Goal: Transaction & Acquisition: Download file/media

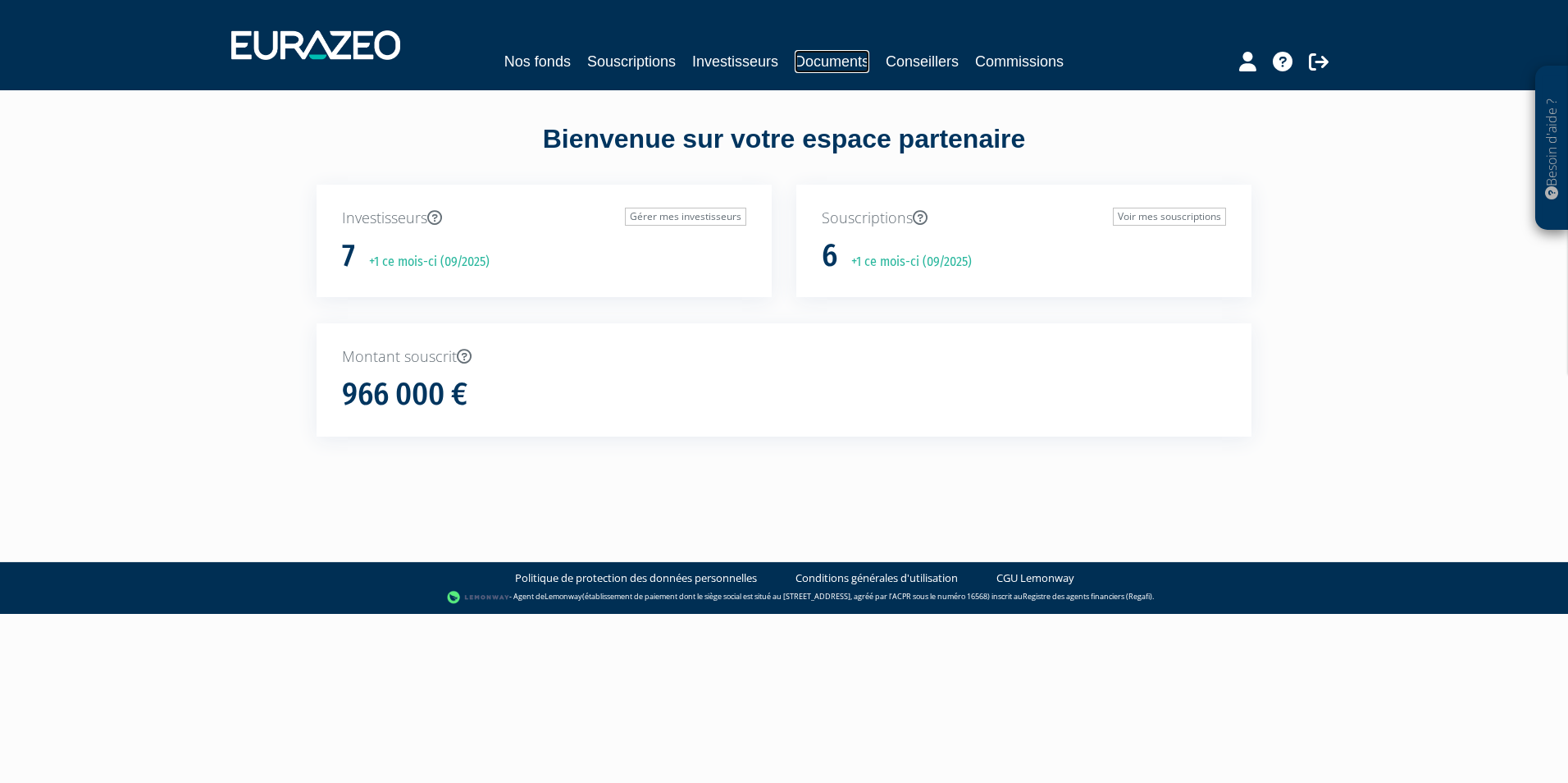
click at [839, 60] on link "Documents" at bounding box center [832, 61] width 74 height 23
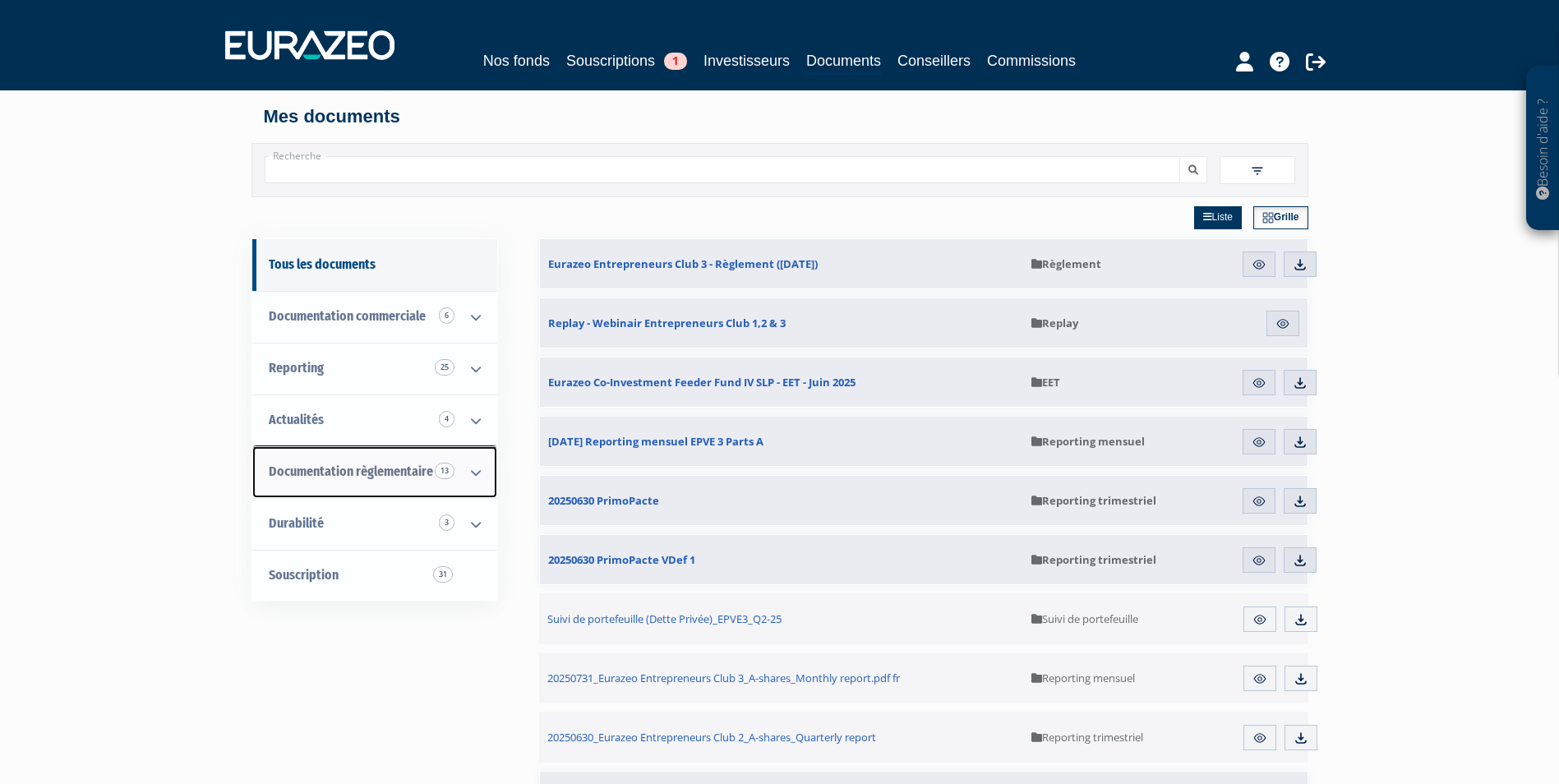
click at [474, 469] on icon at bounding box center [475, 472] width 43 height 51
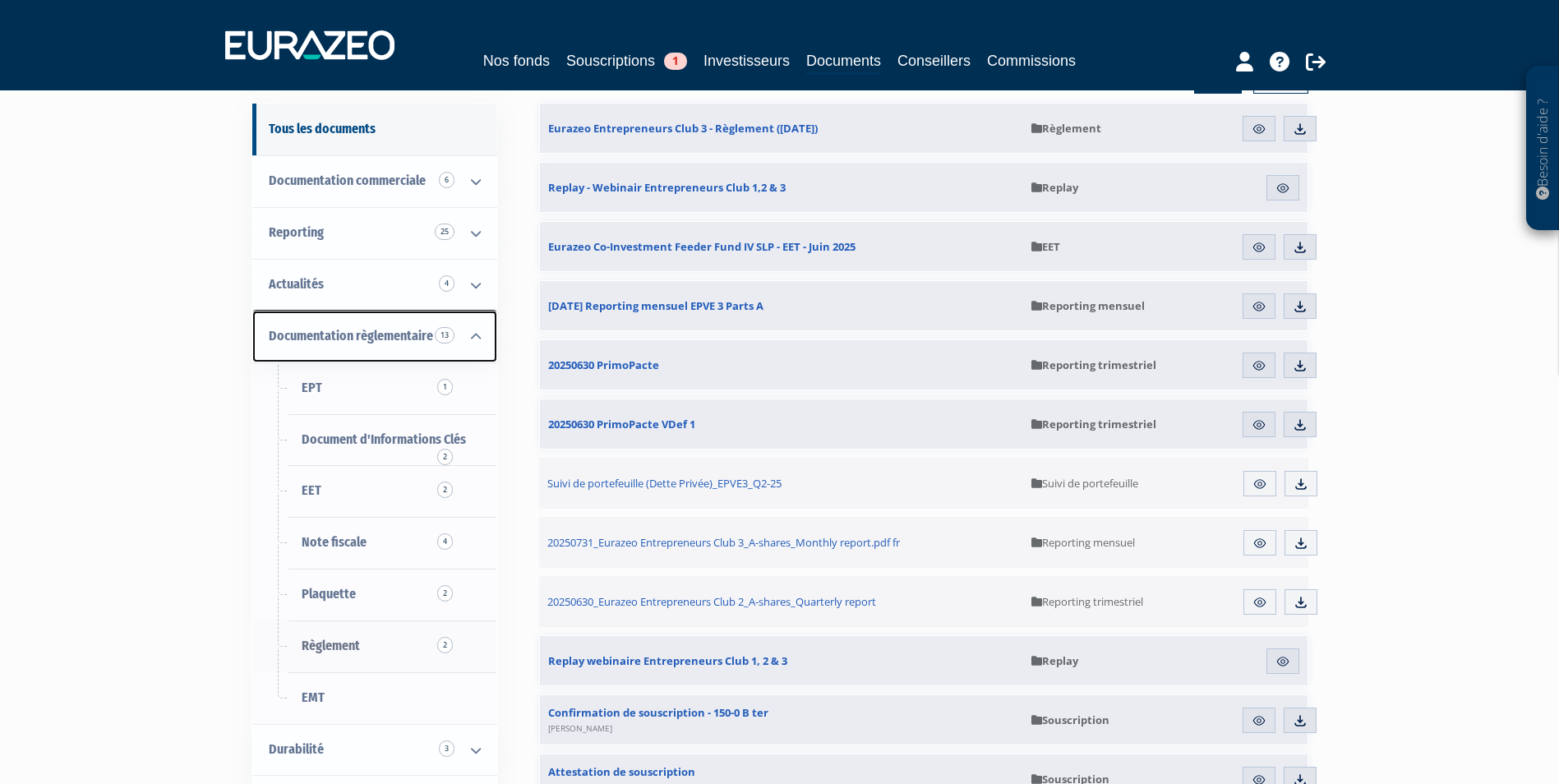
scroll to position [164, 0]
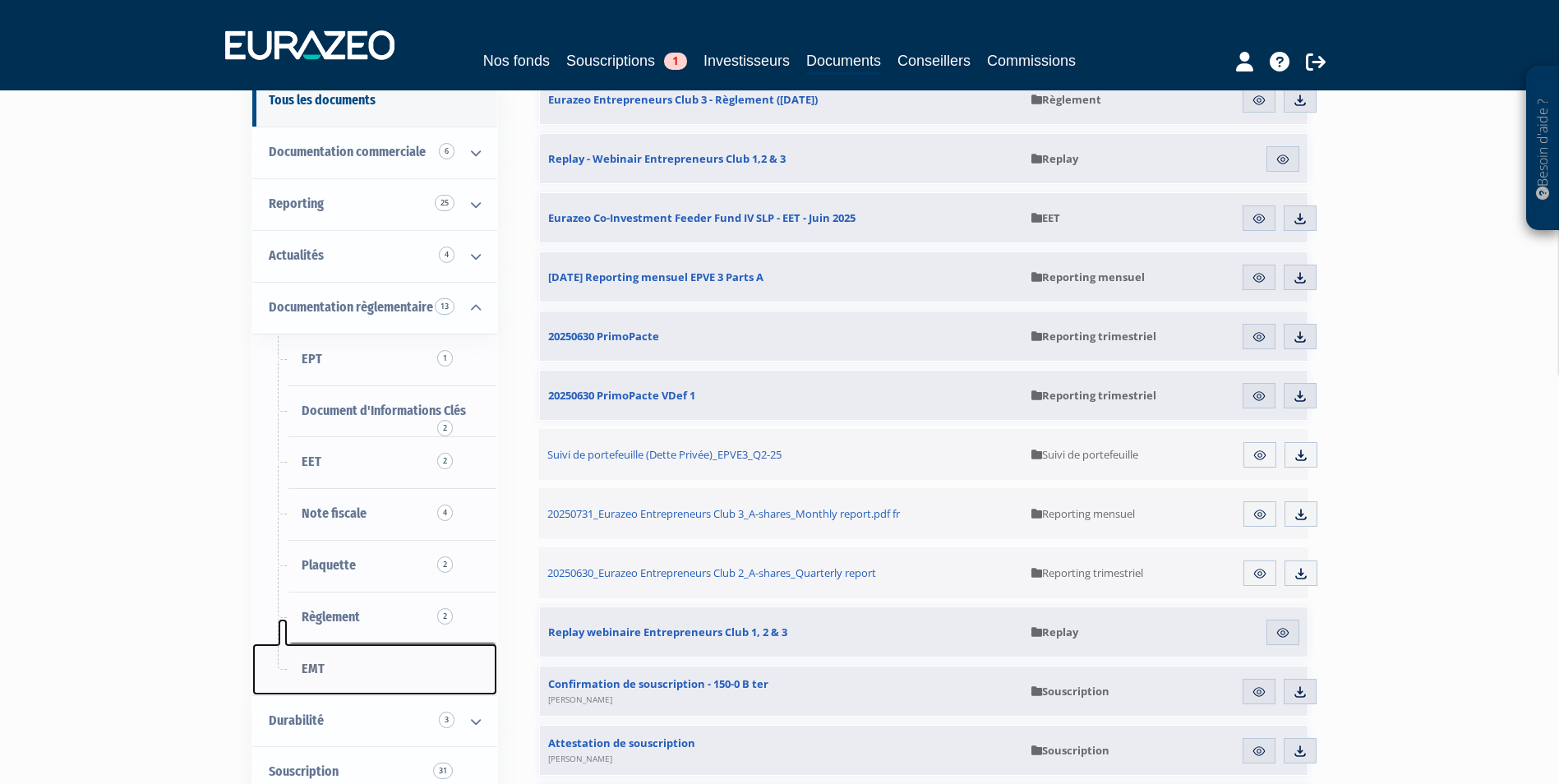
click at [358, 656] on link "EMT" at bounding box center [375, 669] width 245 height 52
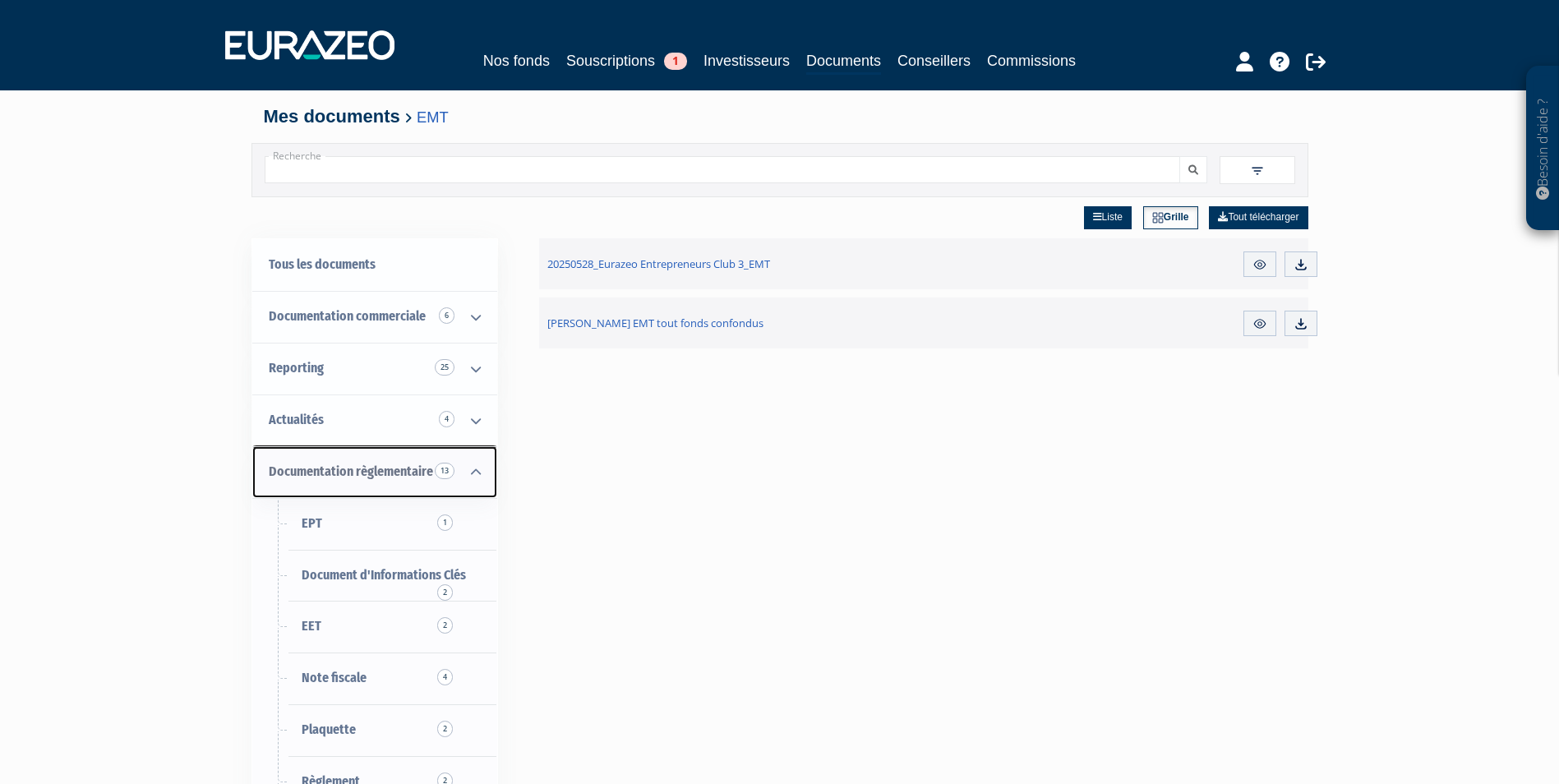
click at [486, 466] on icon at bounding box center [475, 472] width 43 height 51
click at [466, 476] on icon at bounding box center [475, 472] width 43 height 51
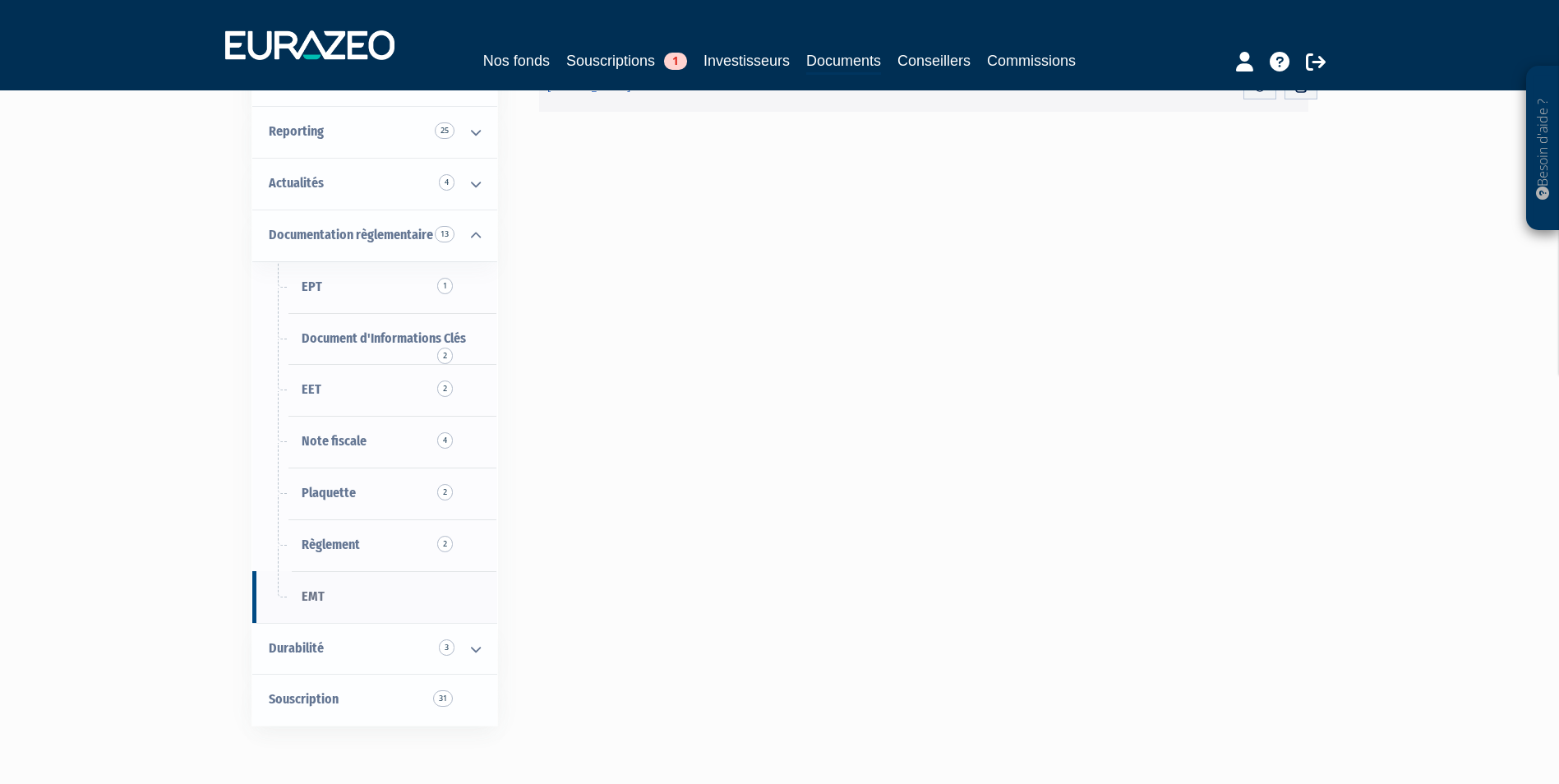
scroll to position [246, 0]
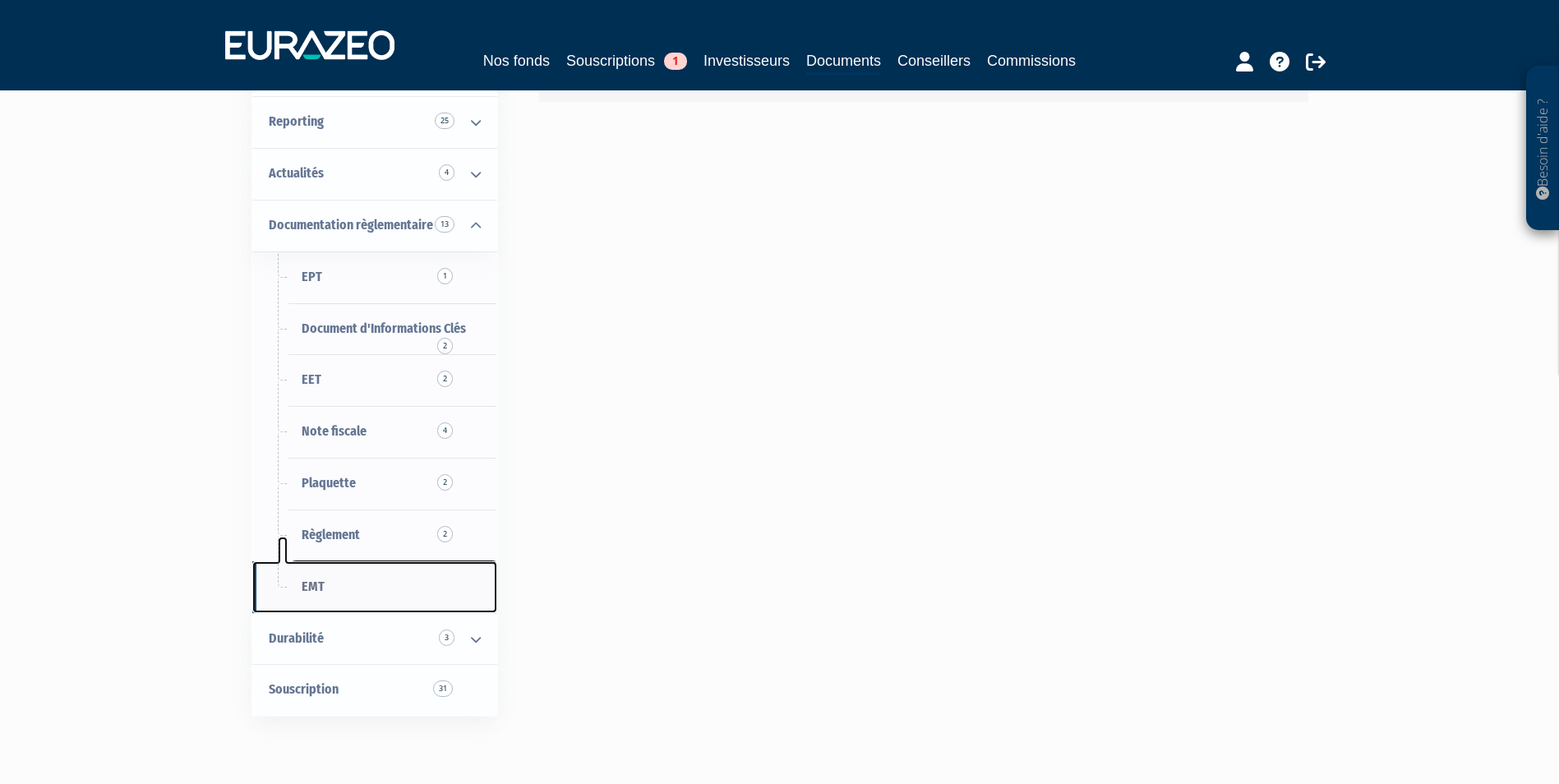
click at [320, 591] on span "EMT" at bounding box center [312, 586] width 23 height 16
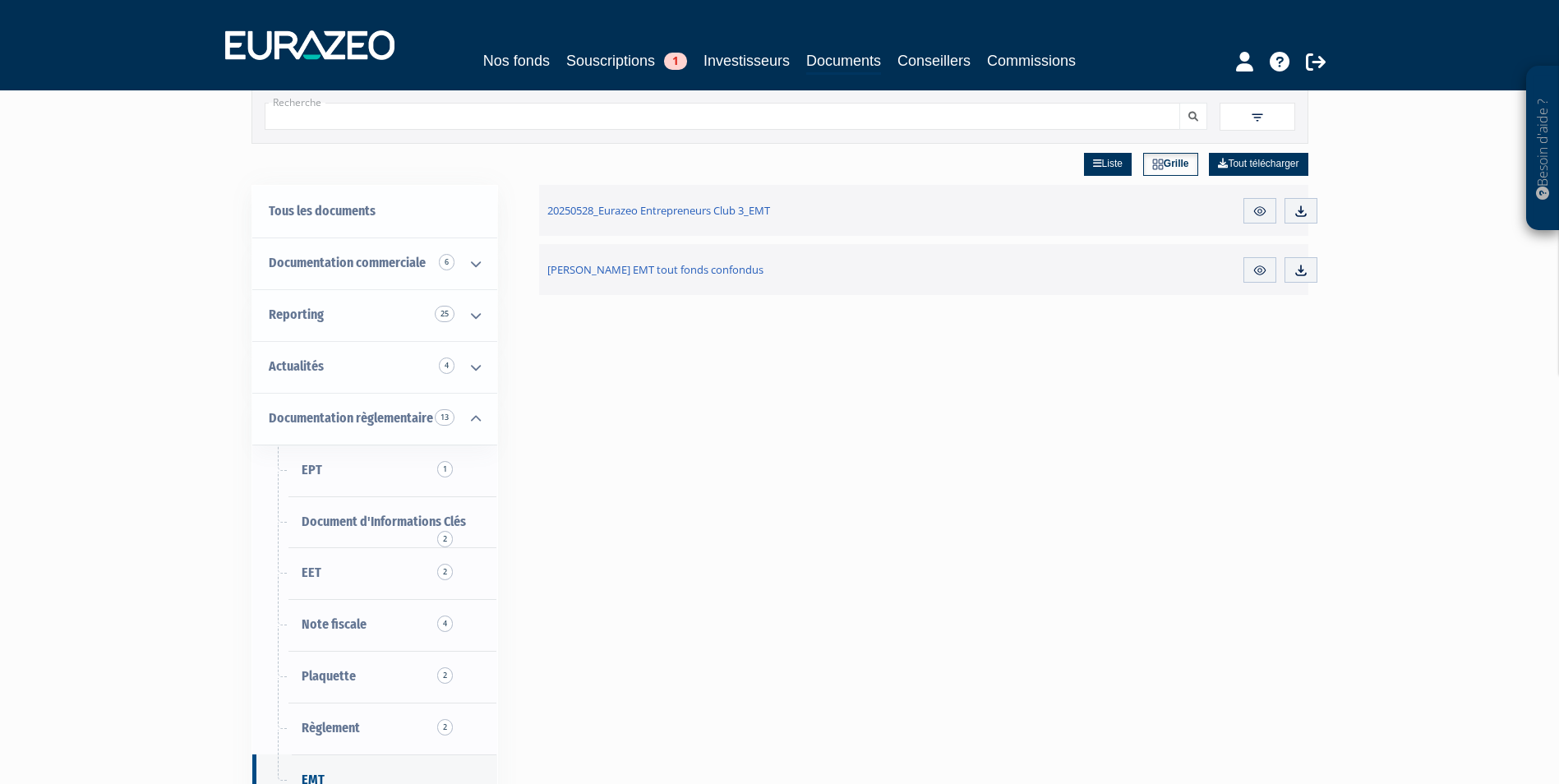
scroll to position [82, 0]
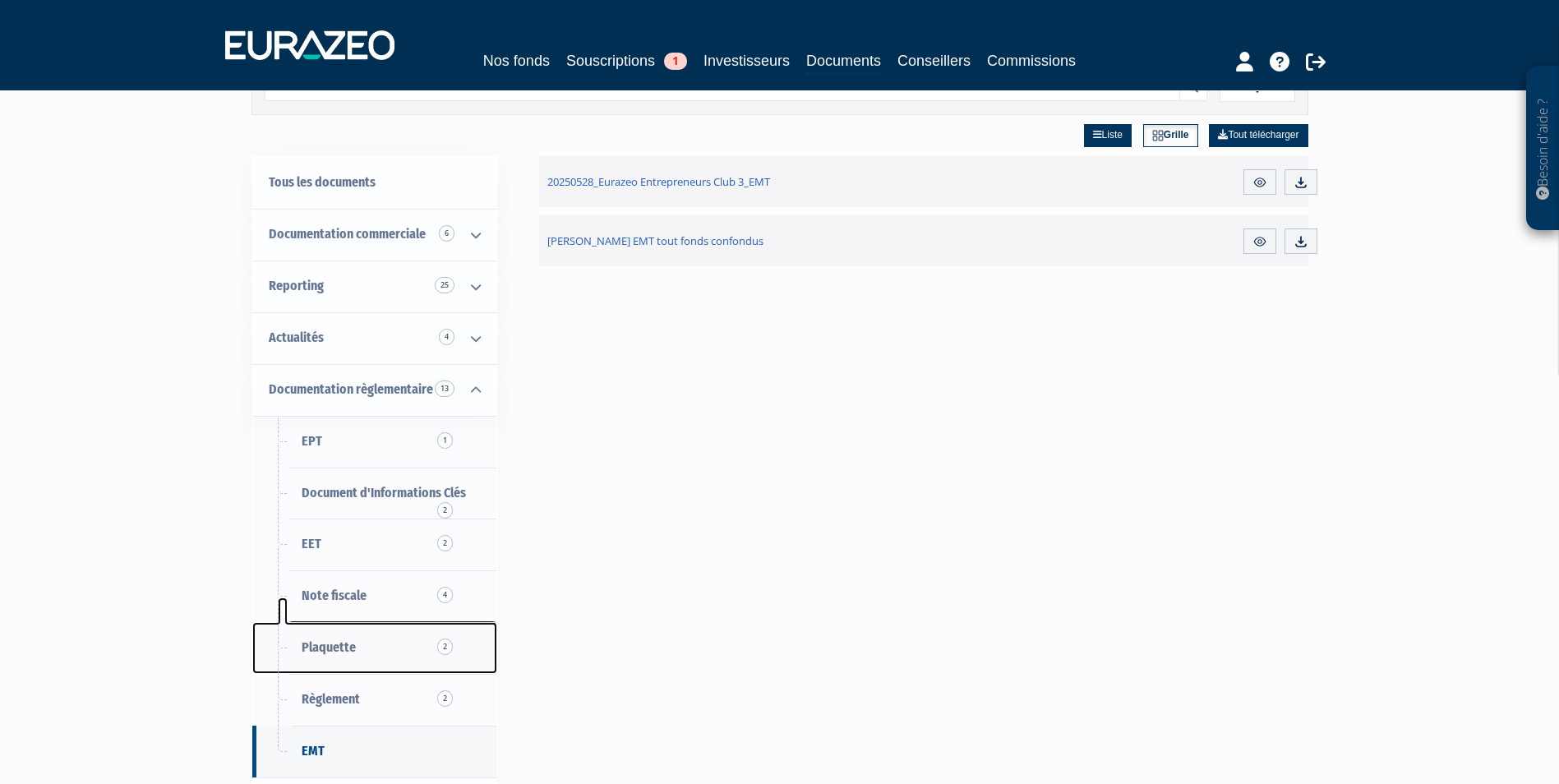
click at [345, 651] on span "Plaquette 2" at bounding box center [328, 647] width 55 height 16
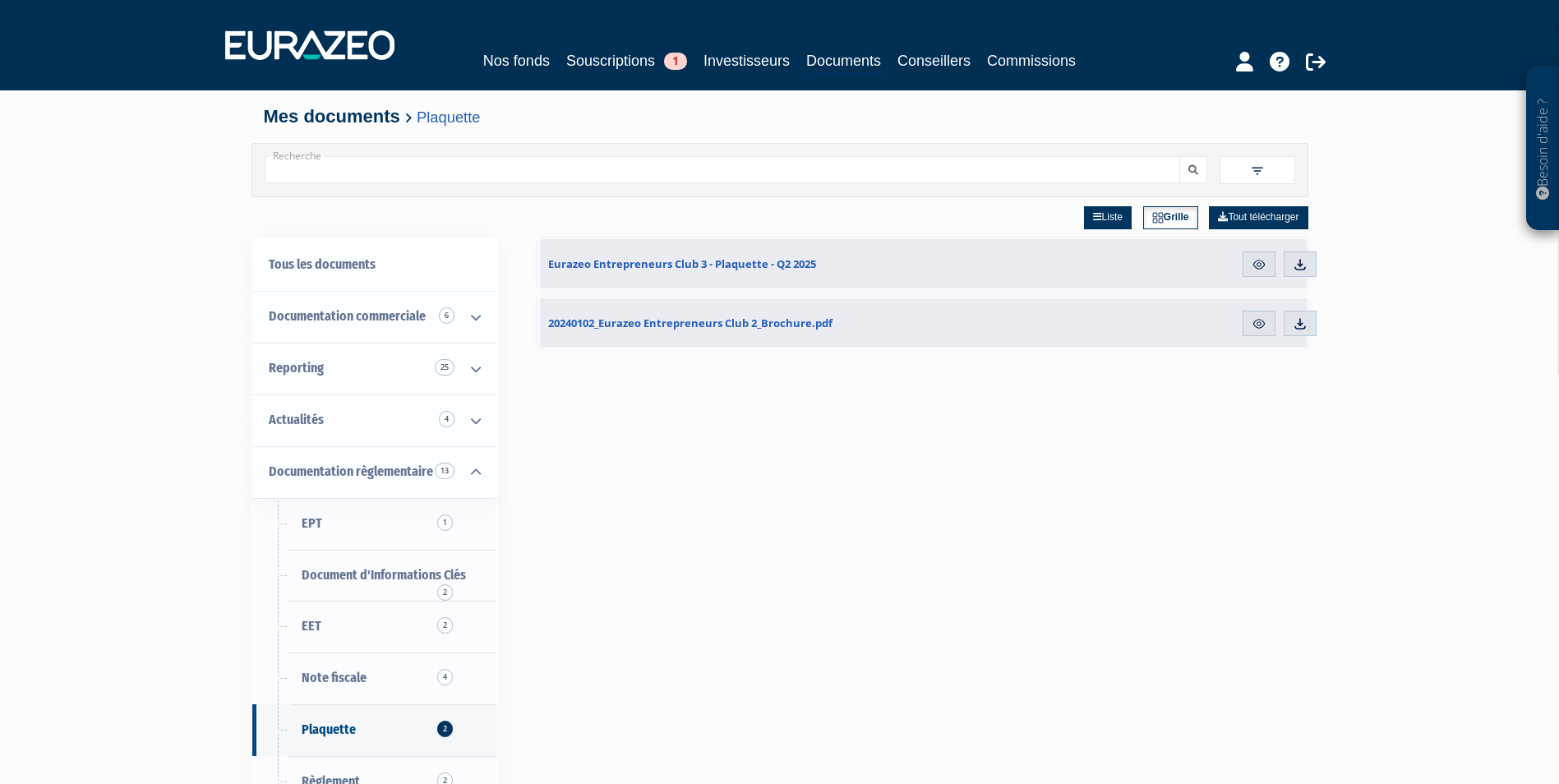
click at [357, 167] on input "Recherche" at bounding box center [722, 169] width 916 height 27
click at [1179, 156] on button "submit" at bounding box center [1193, 169] width 28 height 27
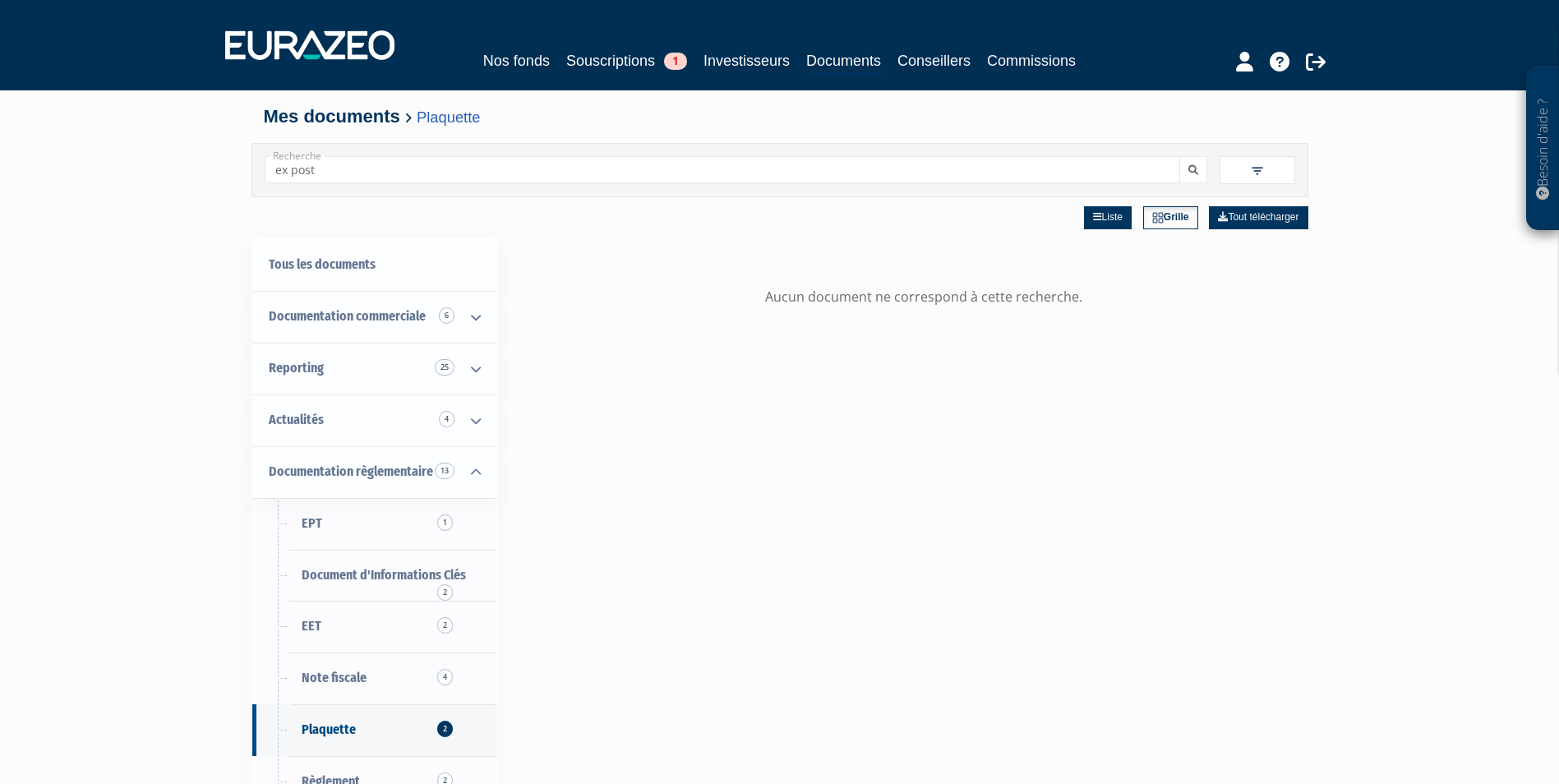
click at [293, 168] on input "ex post" at bounding box center [722, 169] width 916 height 27
click at [1179, 156] on button "submit" at bounding box center [1193, 169] width 28 height 27
drag, startPoint x: 311, startPoint y: 169, endPoint x: 248, endPoint y: 176, distance: 63.4
click at [248, 176] on div "Besoin d'aide ? × J'ai besoin d'aide Si vous avez une question à propos du fonc…" at bounding box center [780, 519] width 1559 height 1037
type input "t"
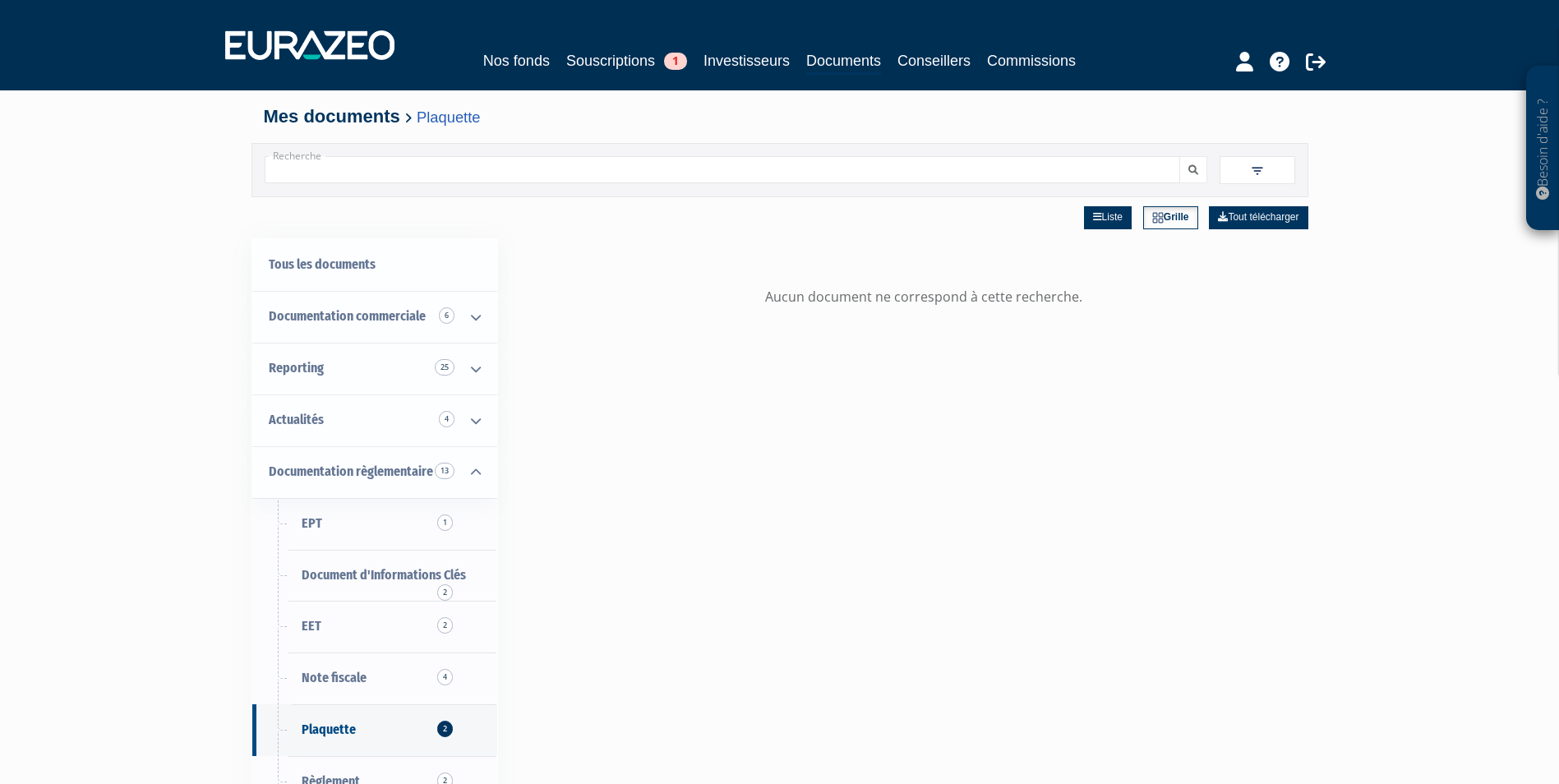
click at [1179, 156] on button "submit" at bounding box center [1193, 169] width 28 height 27
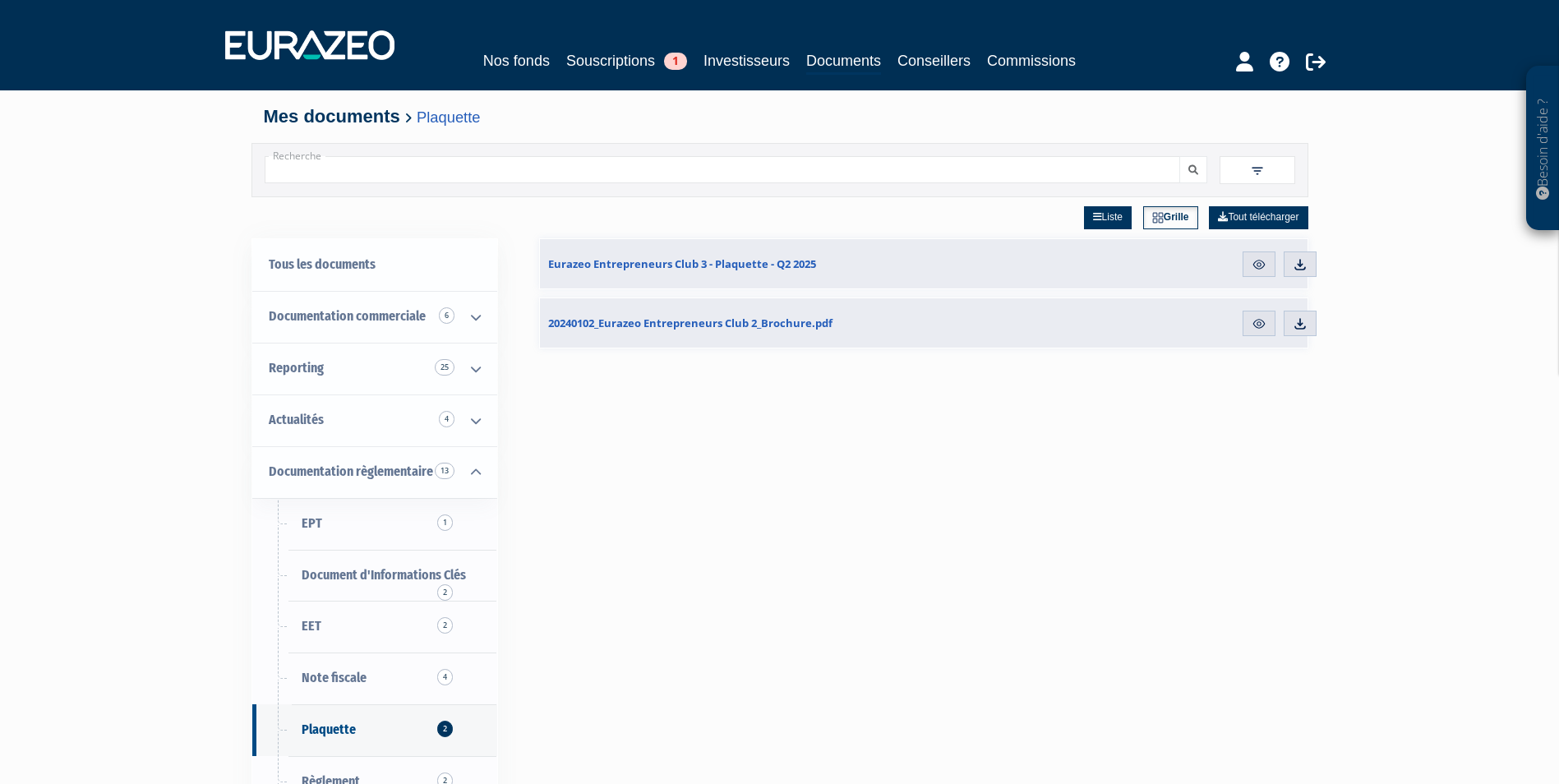
click at [121, 383] on div "Besoin d'aide ? × J'ai besoin d'aide Si vous avez une question à propos du fonc…" at bounding box center [780, 519] width 1559 height 1037
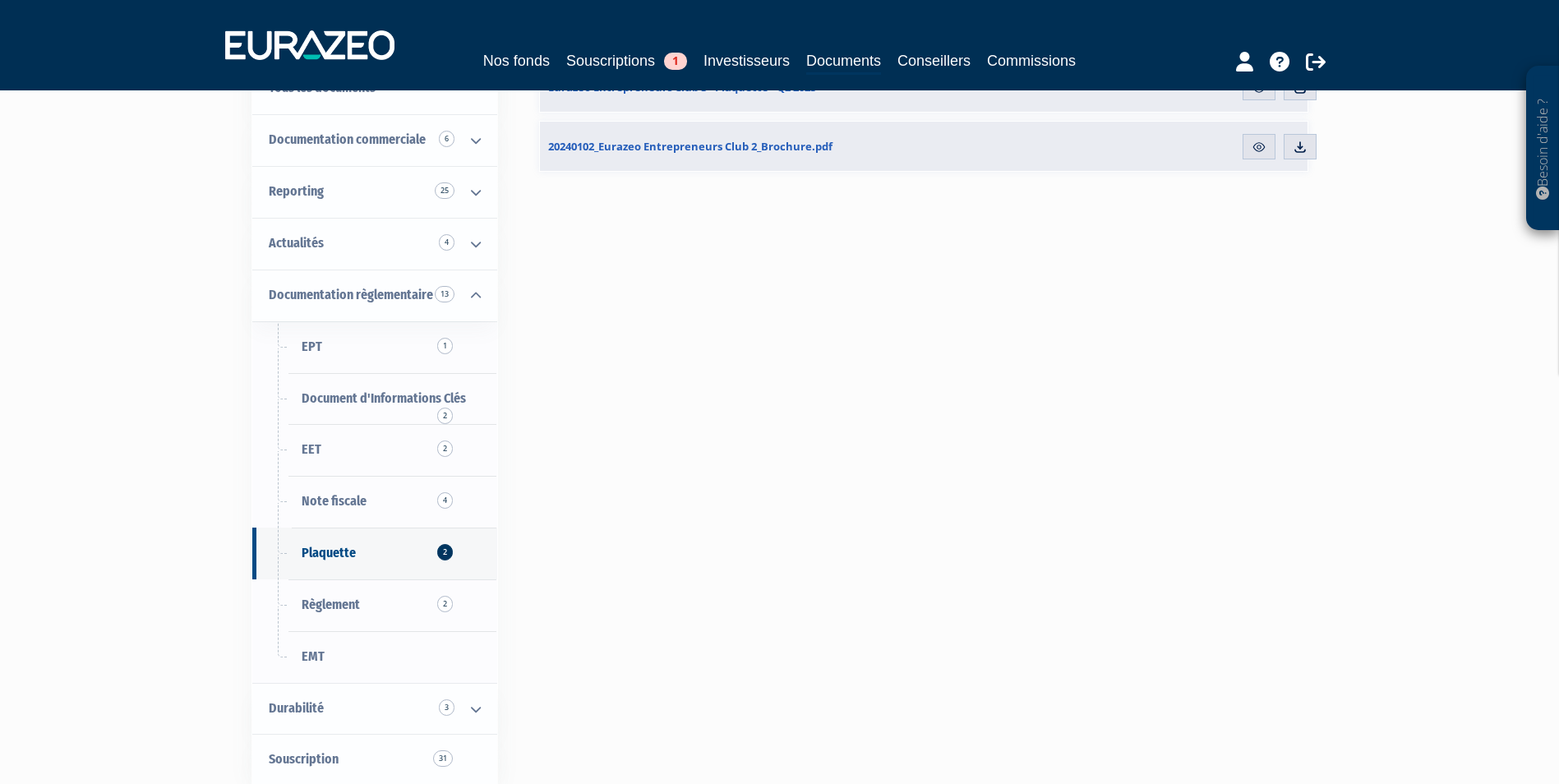
scroll to position [246, 0]
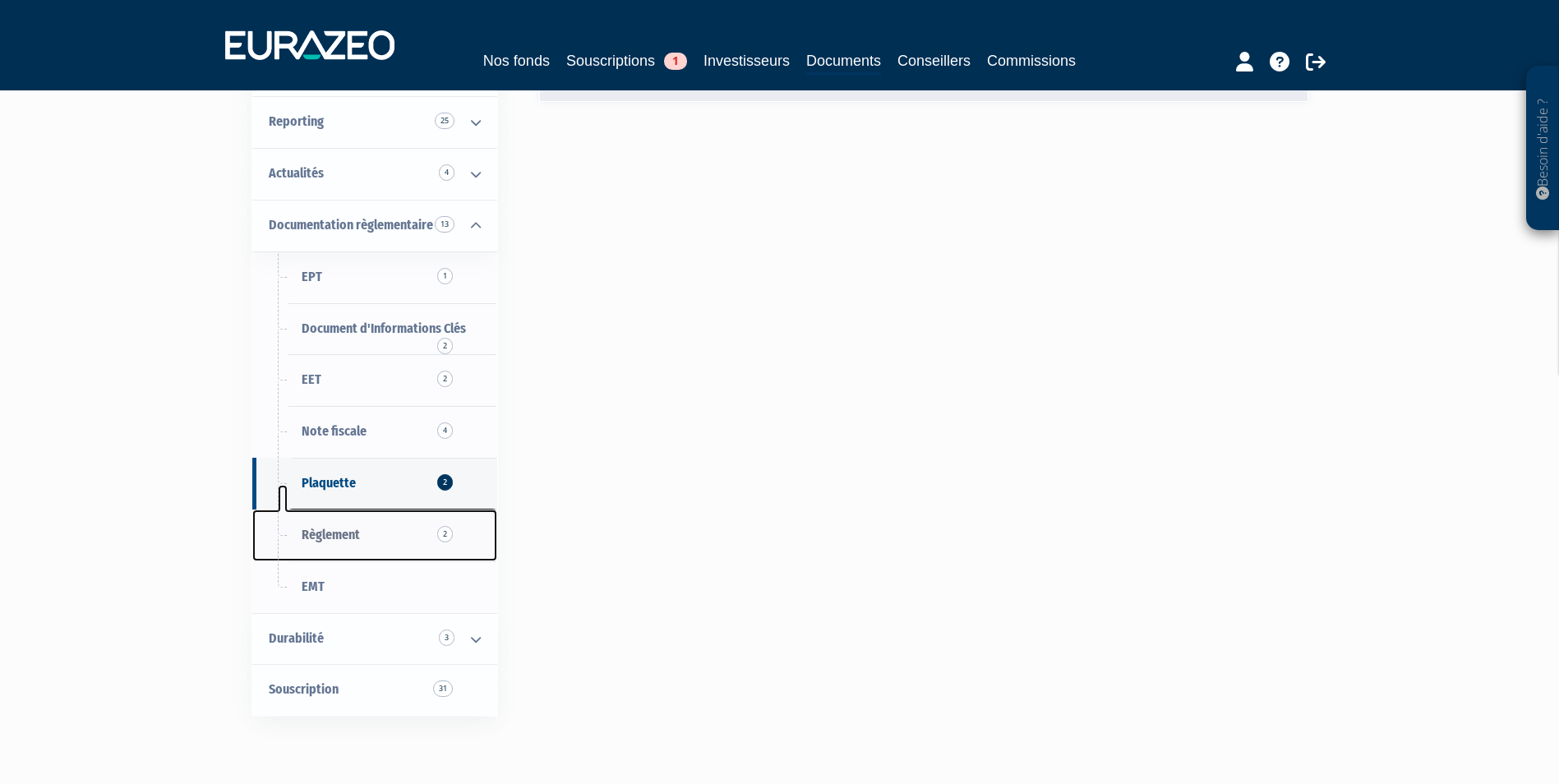
click at [418, 524] on link "Règlement 2" at bounding box center [375, 535] width 245 height 52
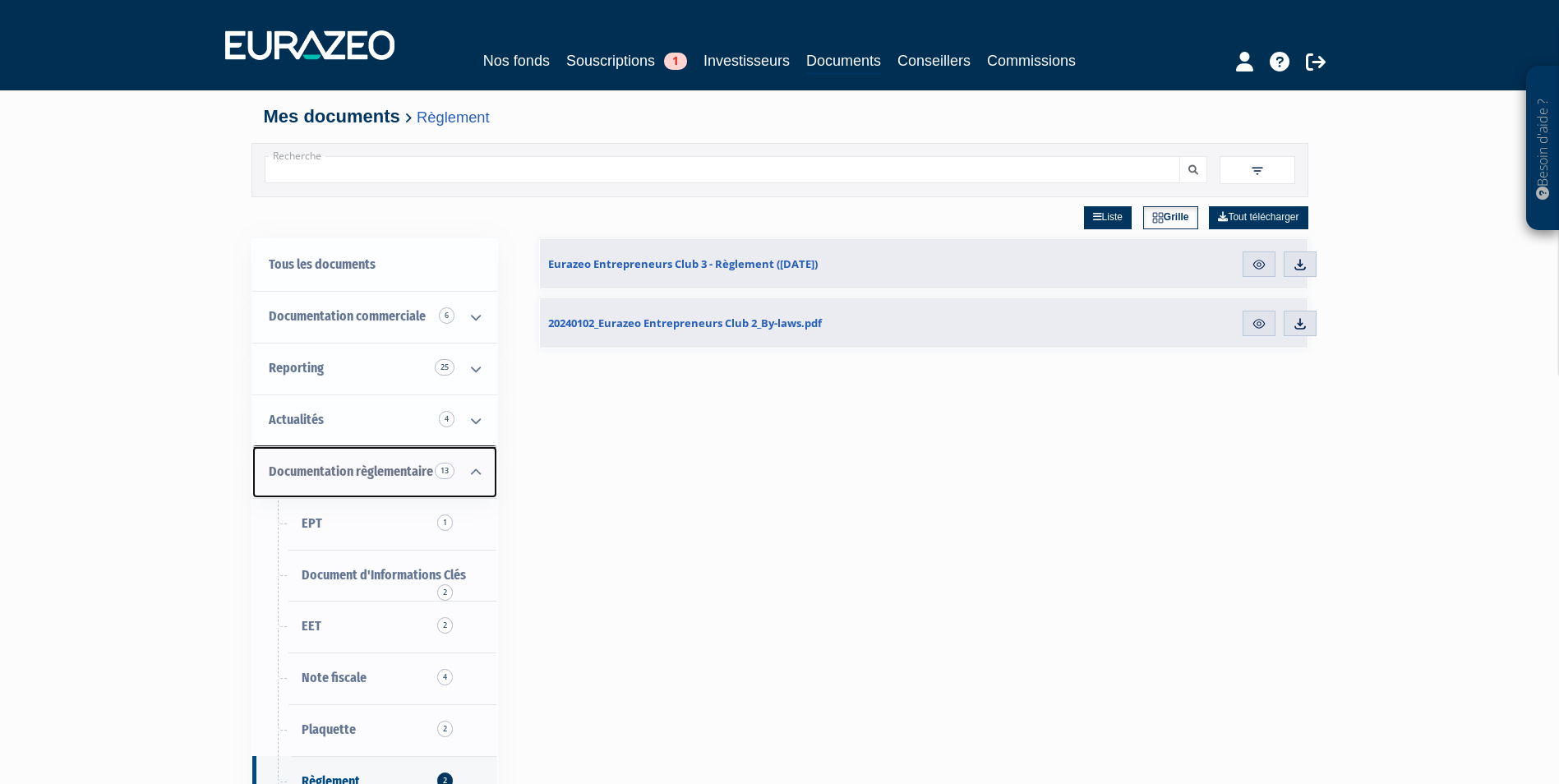
click at [486, 472] on icon at bounding box center [475, 472] width 43 height 51
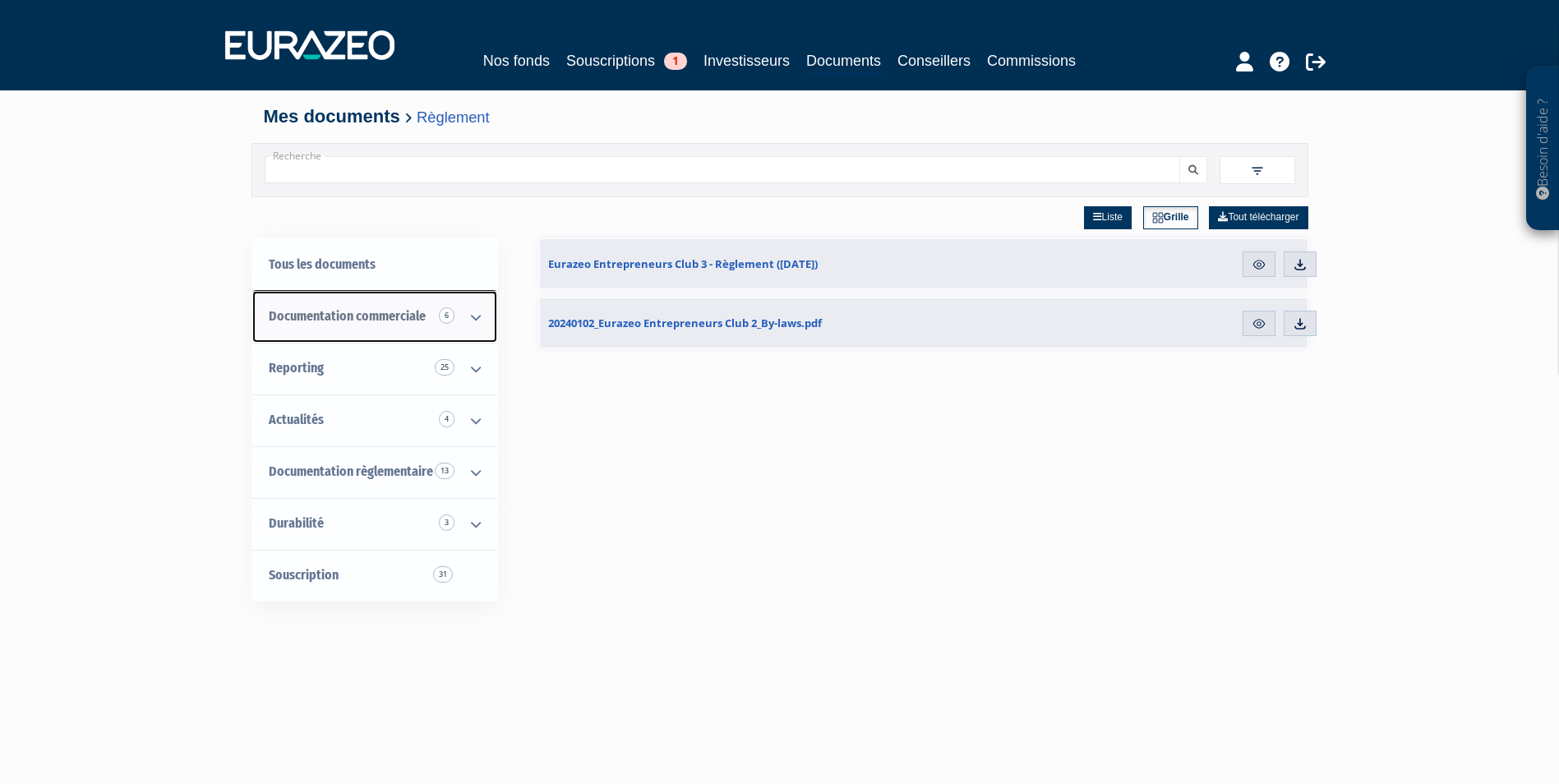
click at [470, 323] on icon at bounding box center [475, 316] width 43 height 51
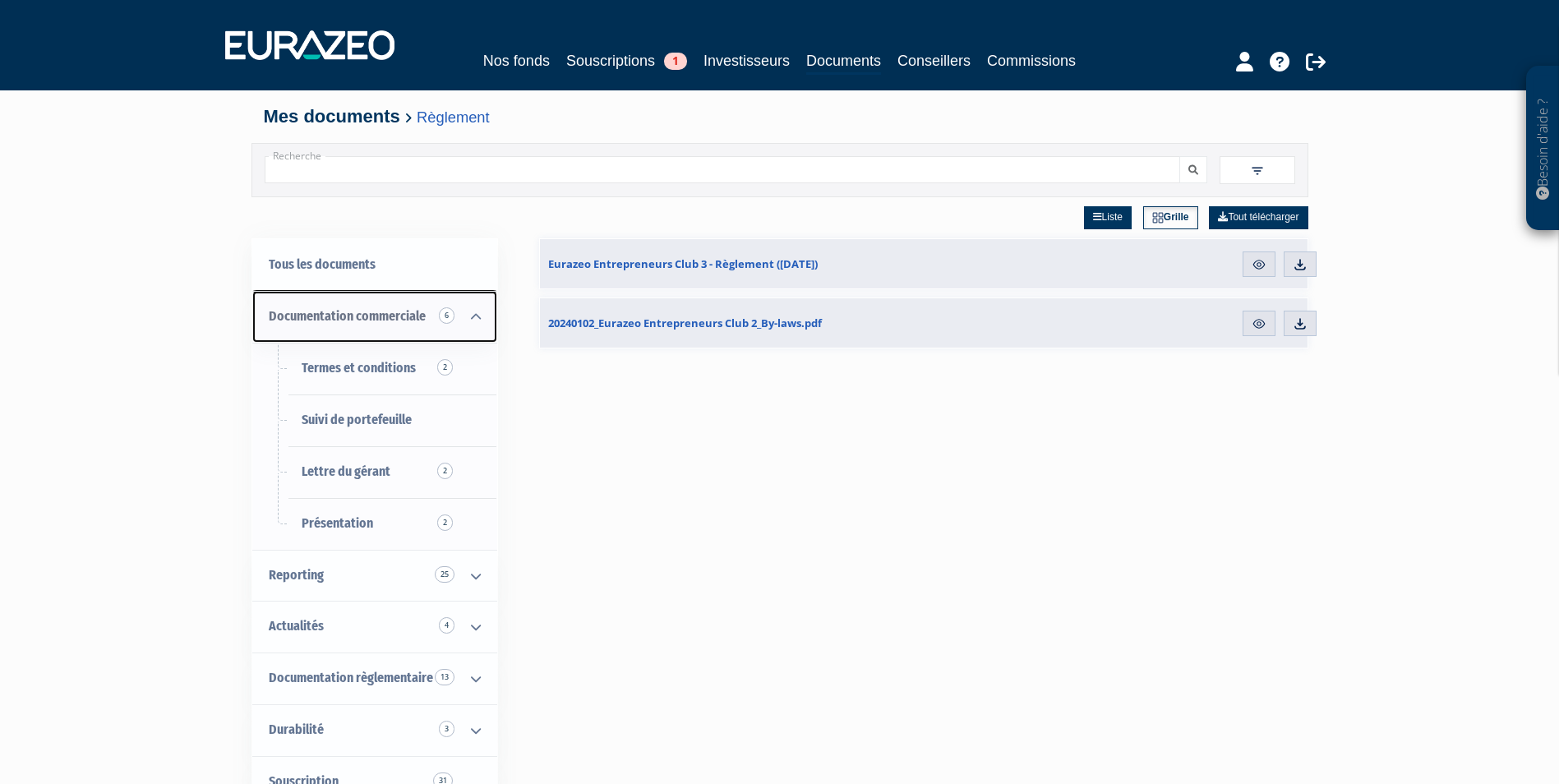
click at [470, 323] on icon at bounding box center [475, 316] width 43 height 51
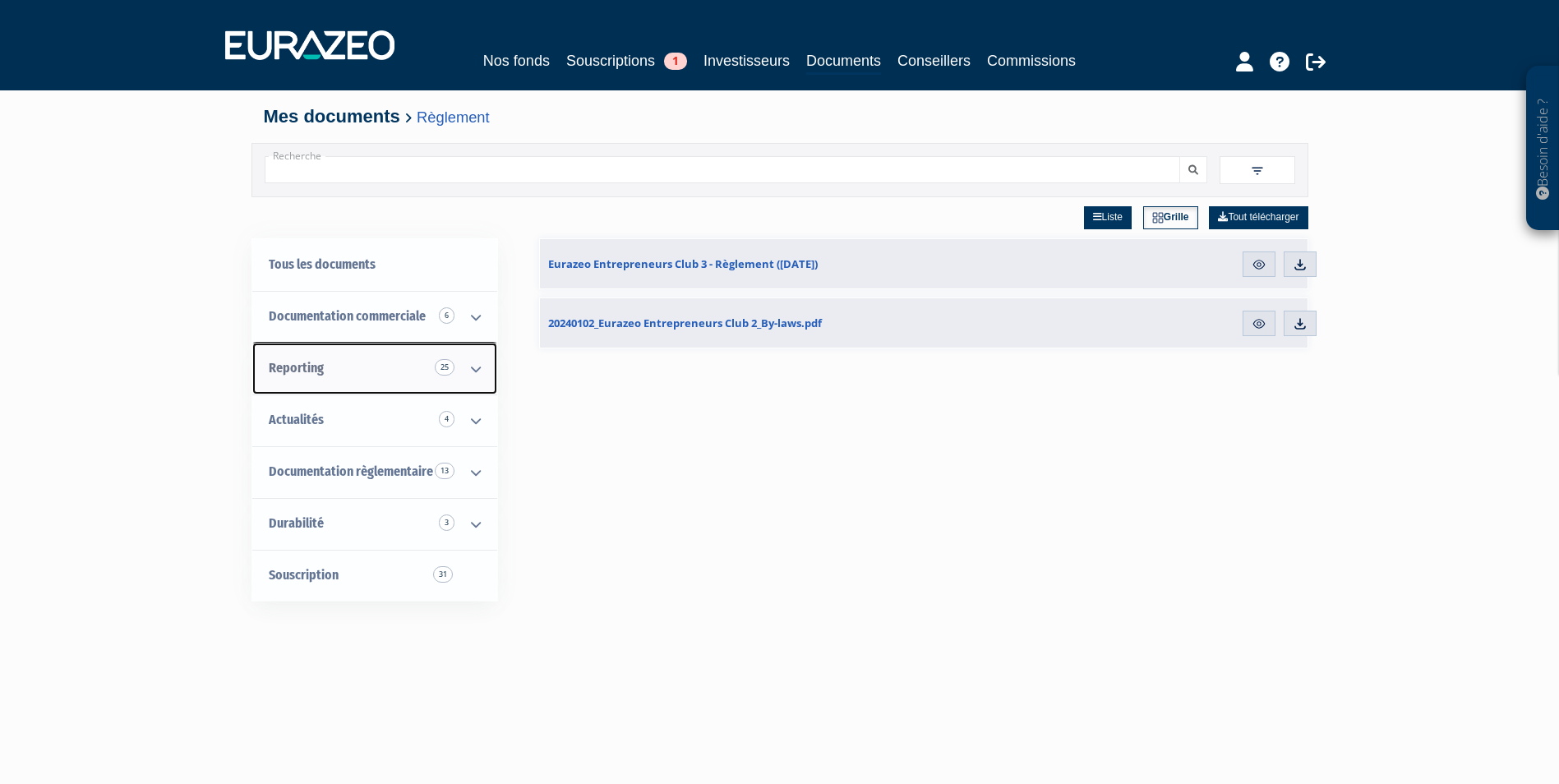
click at [471, 367] on icon at bounding box center [475, 369] width 43 height 51
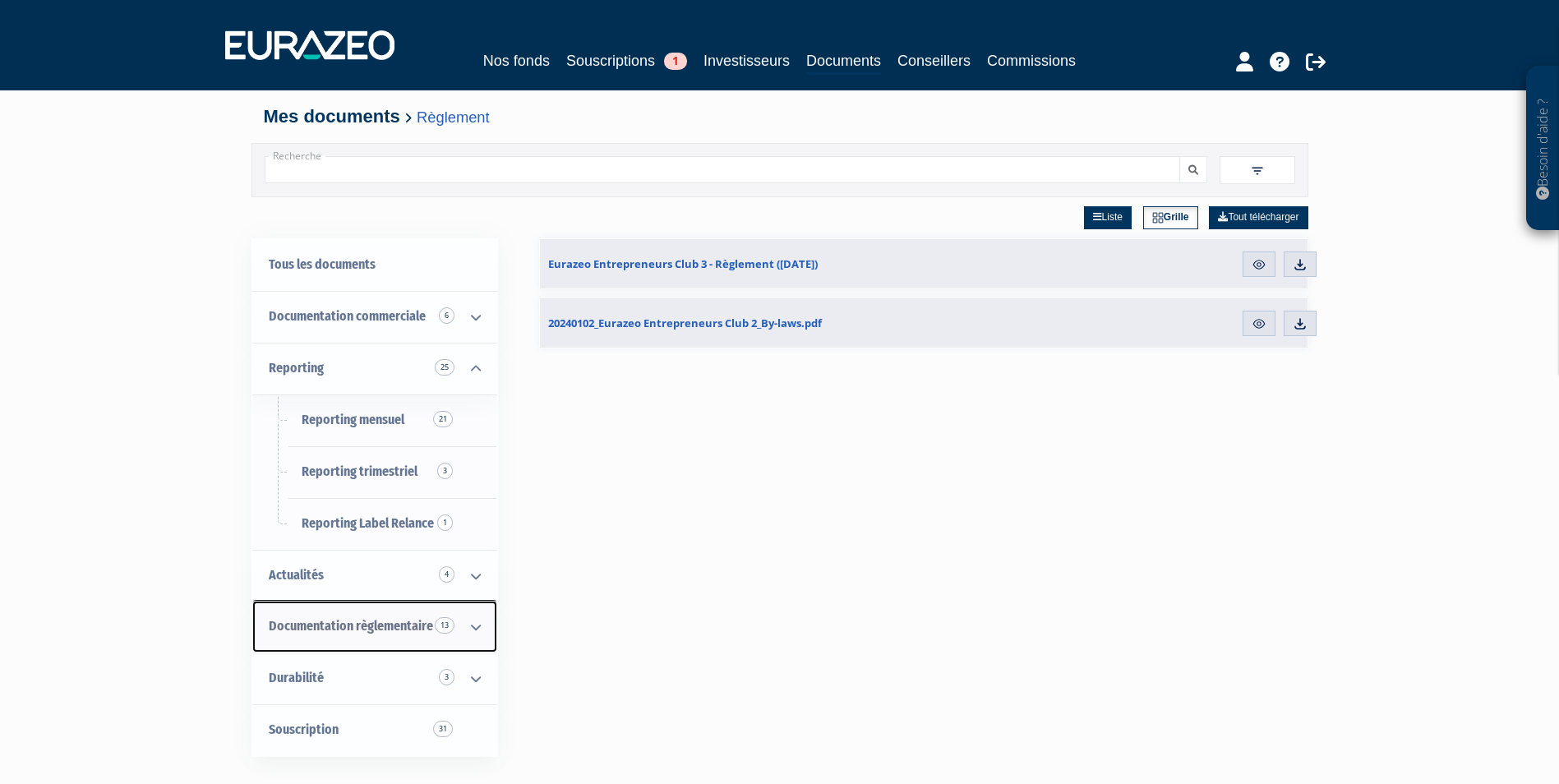
click at [381, 623] on span "Documentation règlementaire 13" at bounding box center [350, 626] width 164 height 16
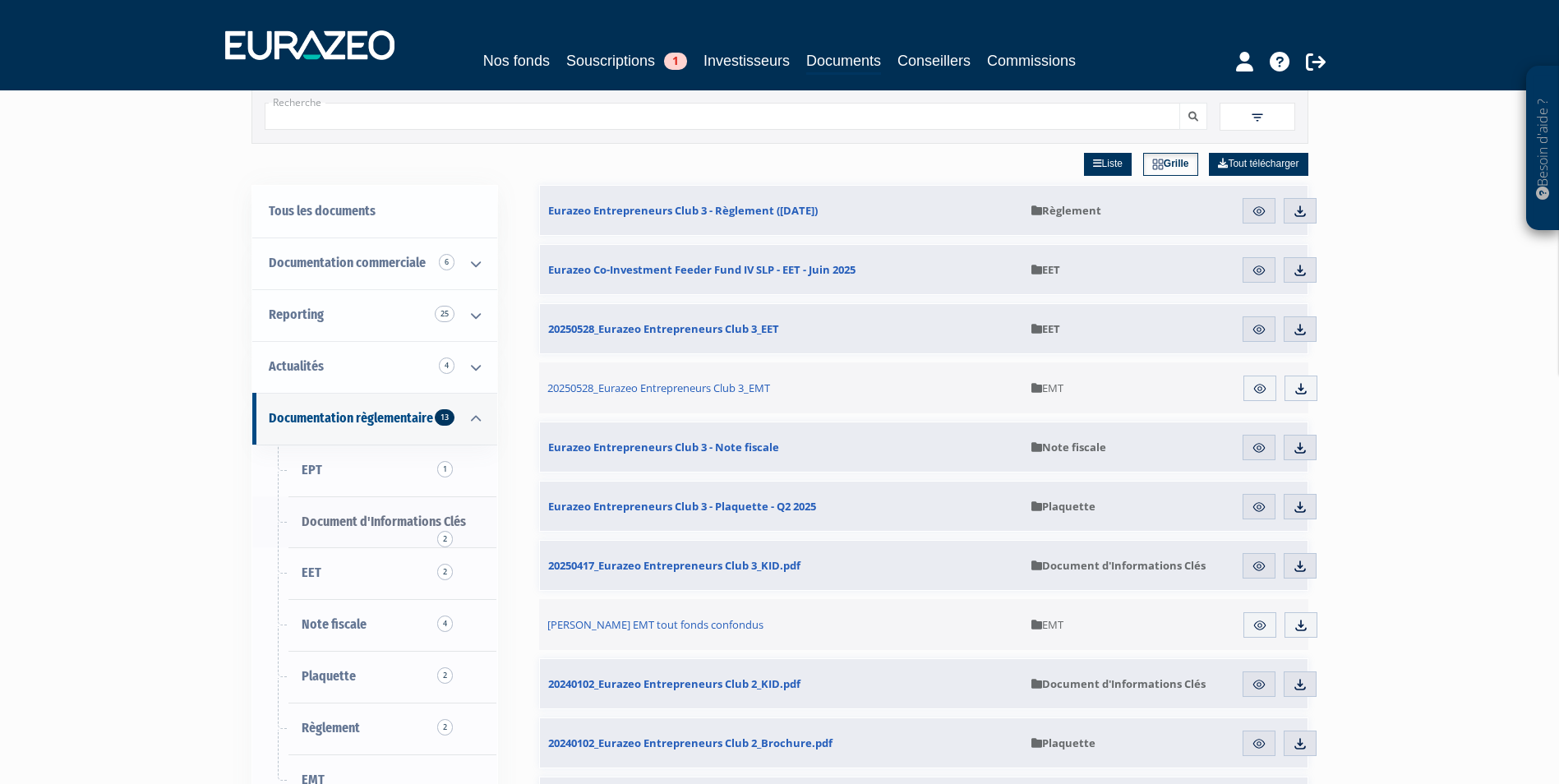
scroll to position [82, 0]
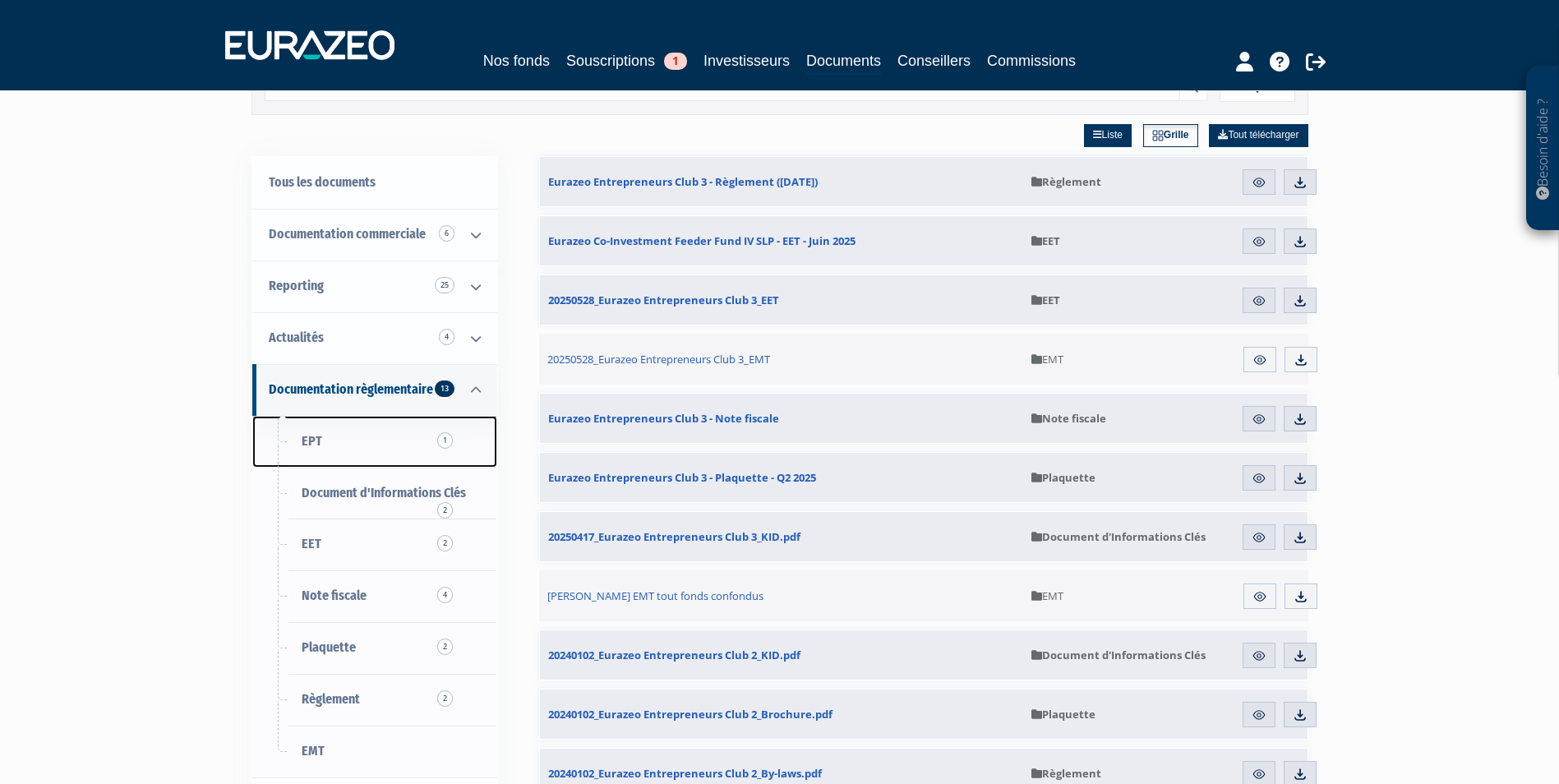
click at [397, 440] on link "EPT 1" at bounding box center [375, 441] width 245 height 52
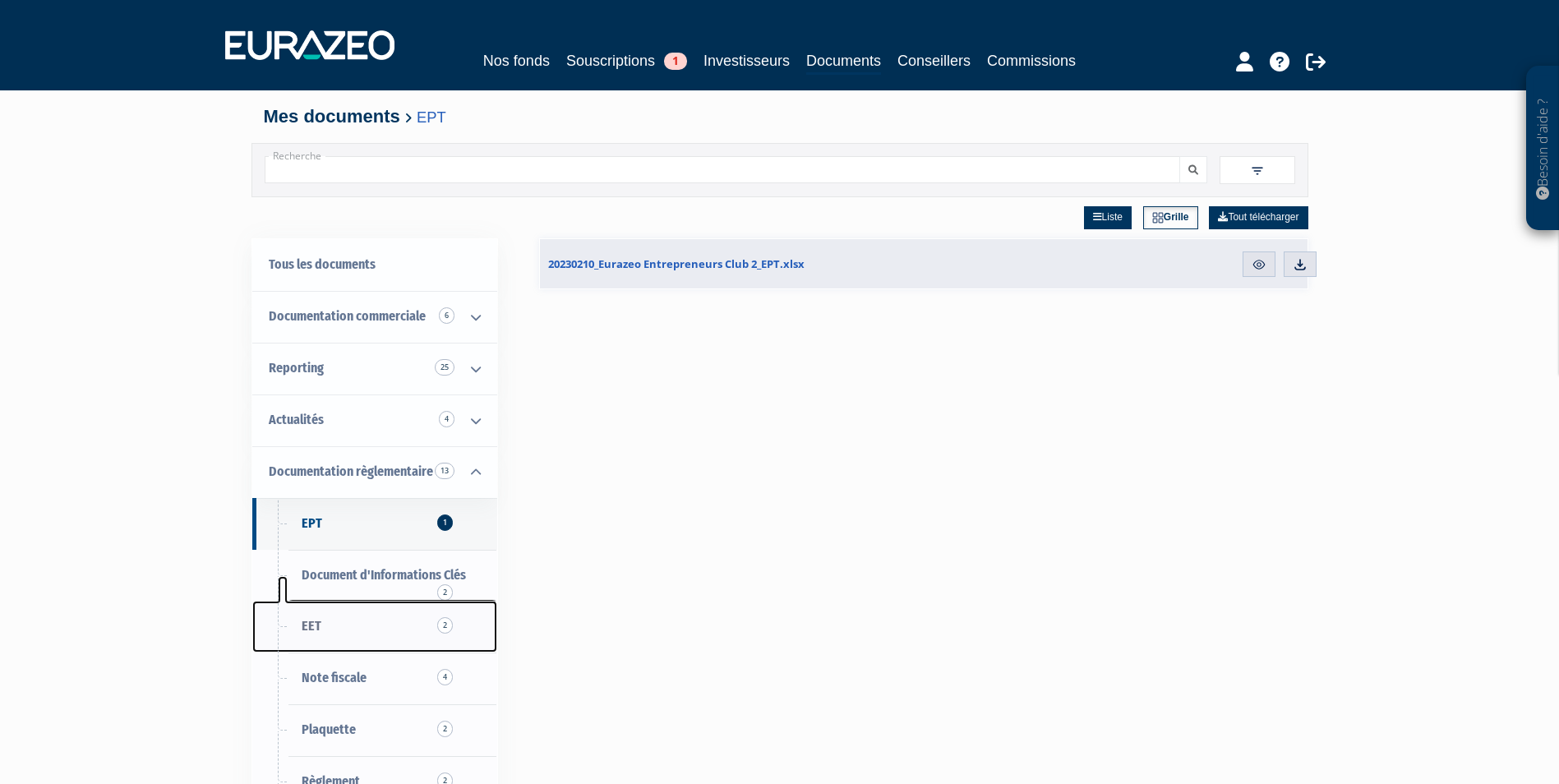
click at [354, 628] on link "EET 2" at bounding box center [375, 626] width 245 height 52
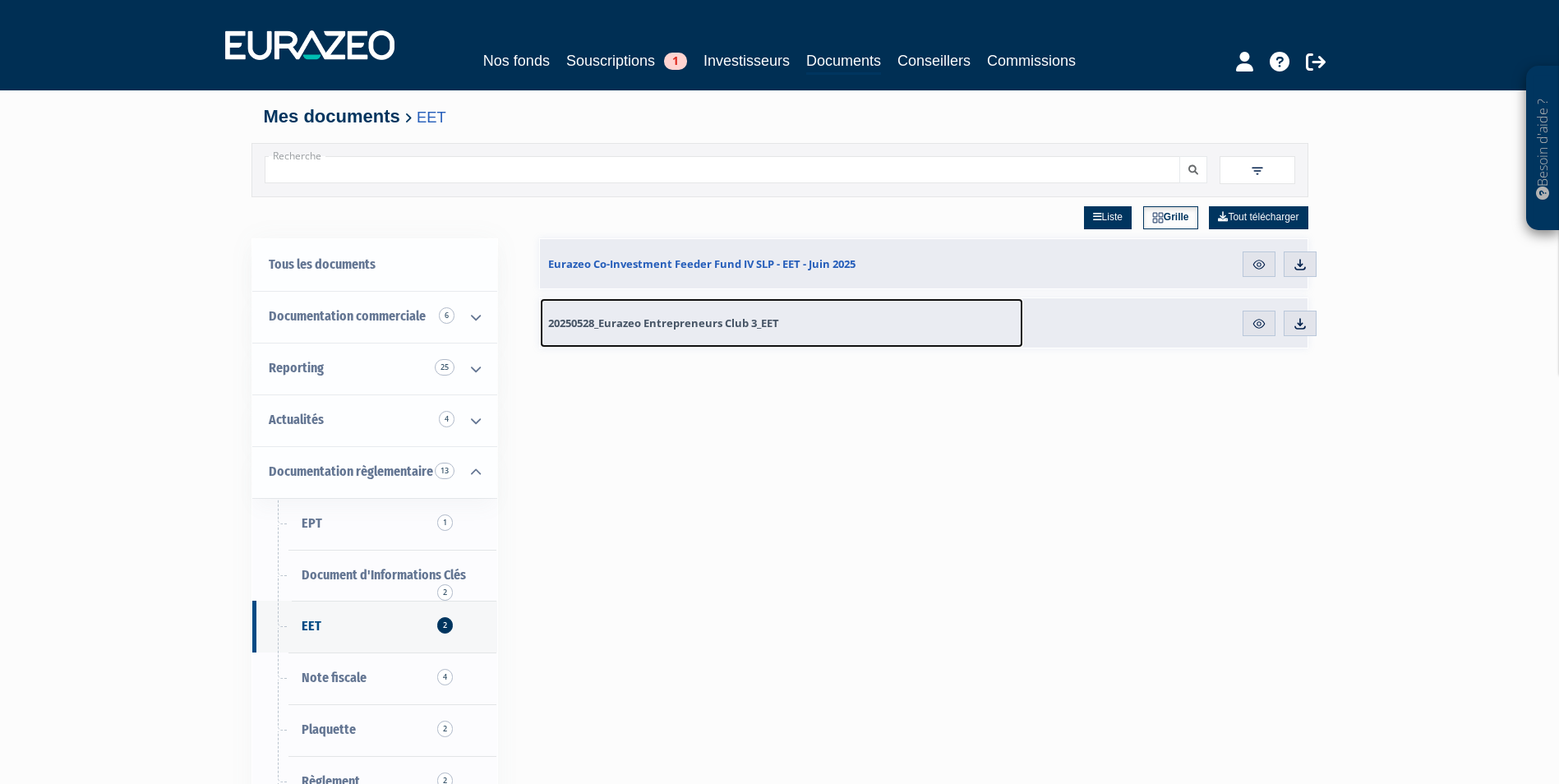
click at [680, 333] on link "20250528_Eurazeo Entrepreneurs Club 3_EET" at bounding box center [781, 323] width 483 height 50
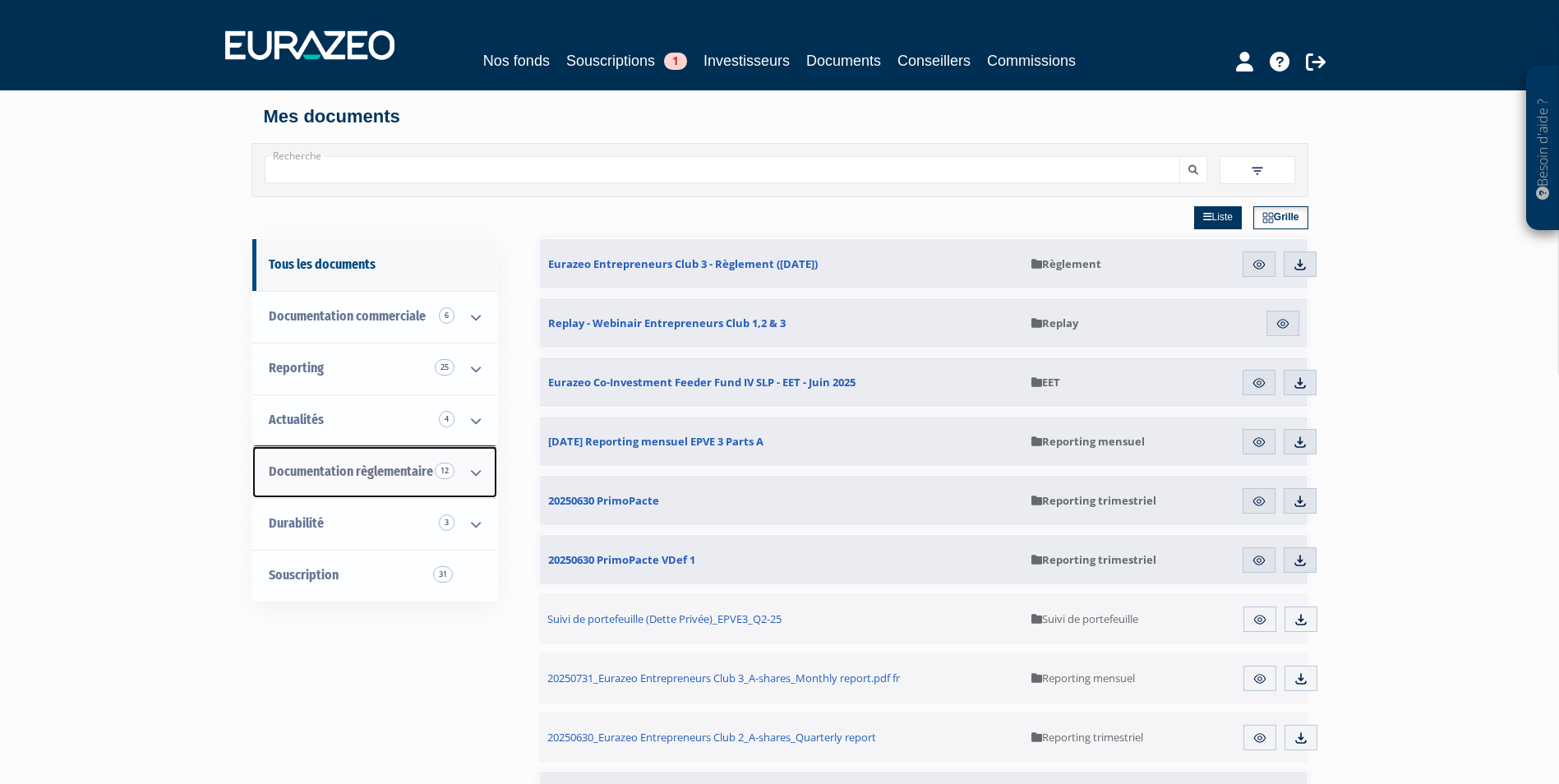
click at [481, 471] on icon at bounding box center [475, 472] width 43 height 51
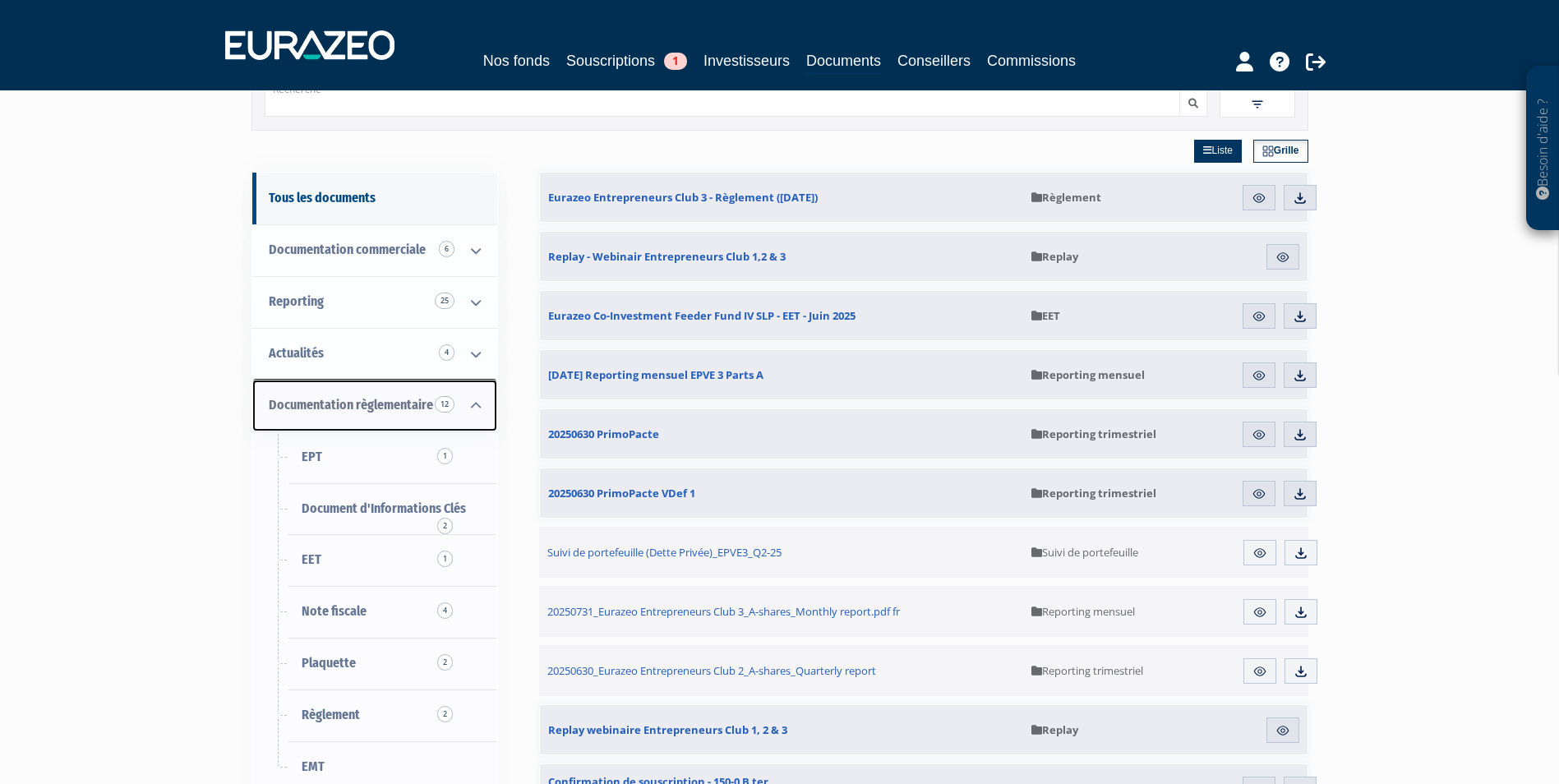
scroll to position [164, 0]
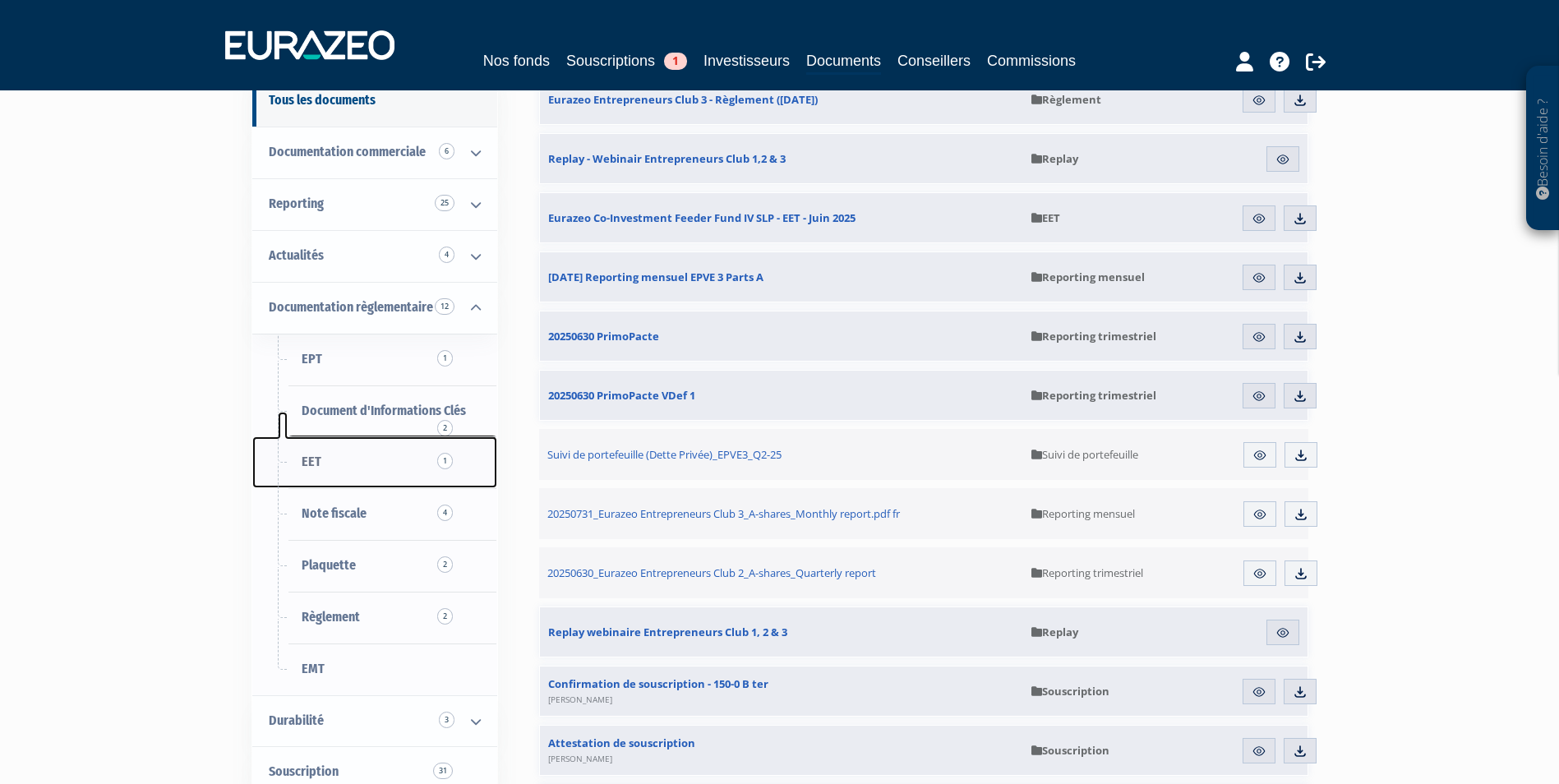
click at [381, 471] on link "EET 1" at bounding box center [375, 462] width 245 height 52
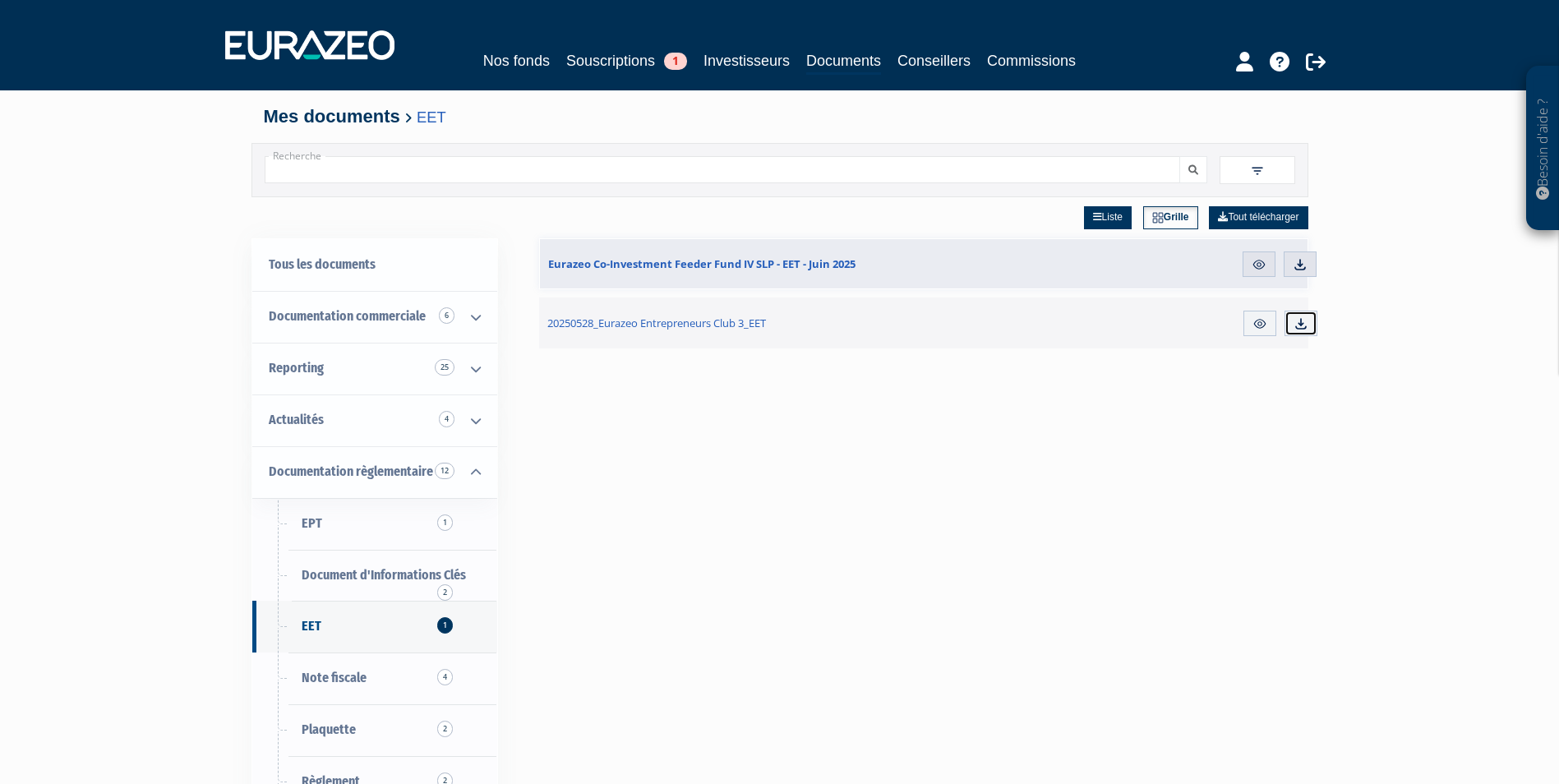
click at [1304, 323] on img at bounding box center [1300, 323] width 15 height 15
click at [425, 693] on link "Note fiscale 4" at bounding box center [375, 678] width 245 height 52
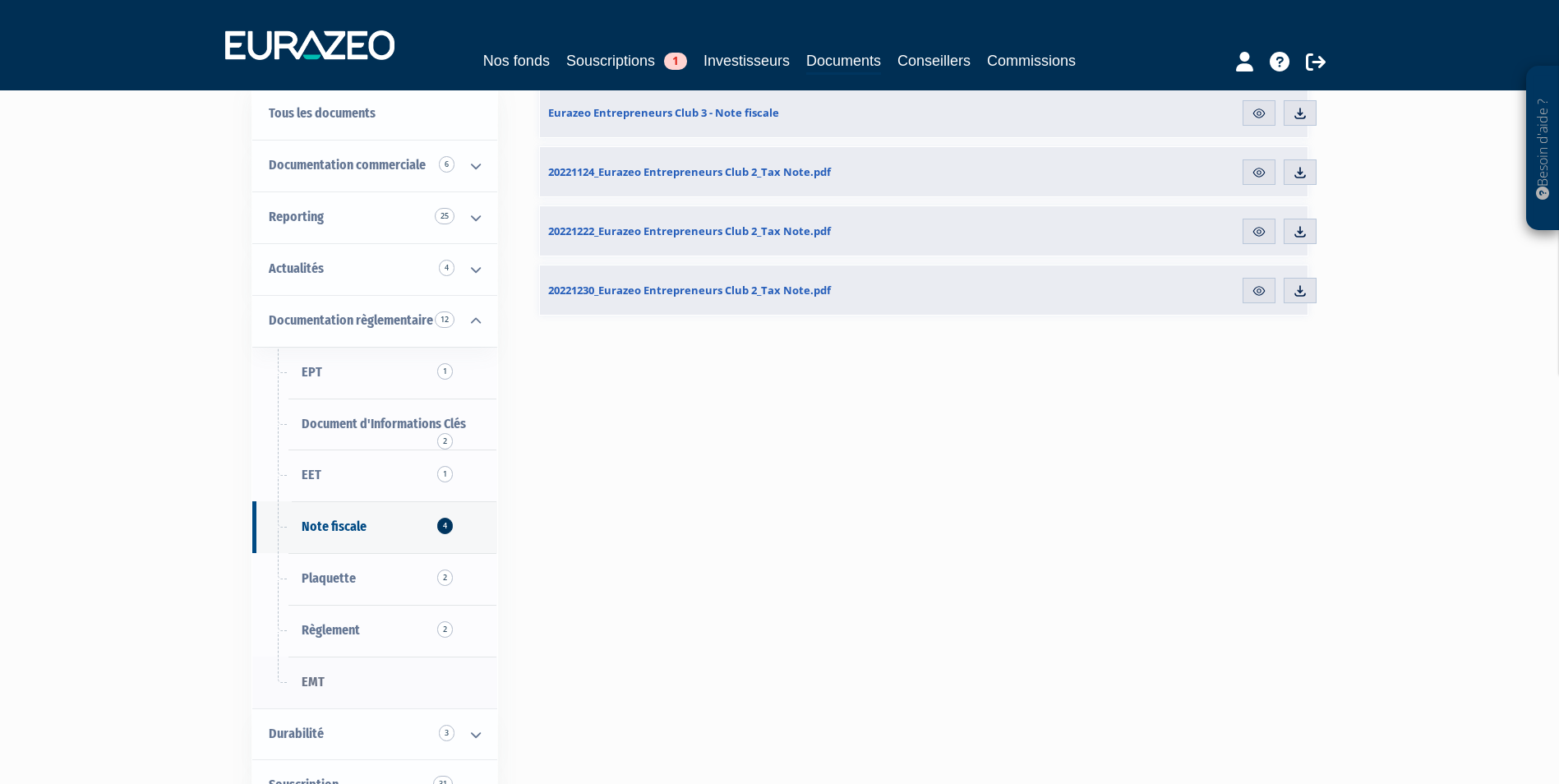
scroll to position [164, 0]
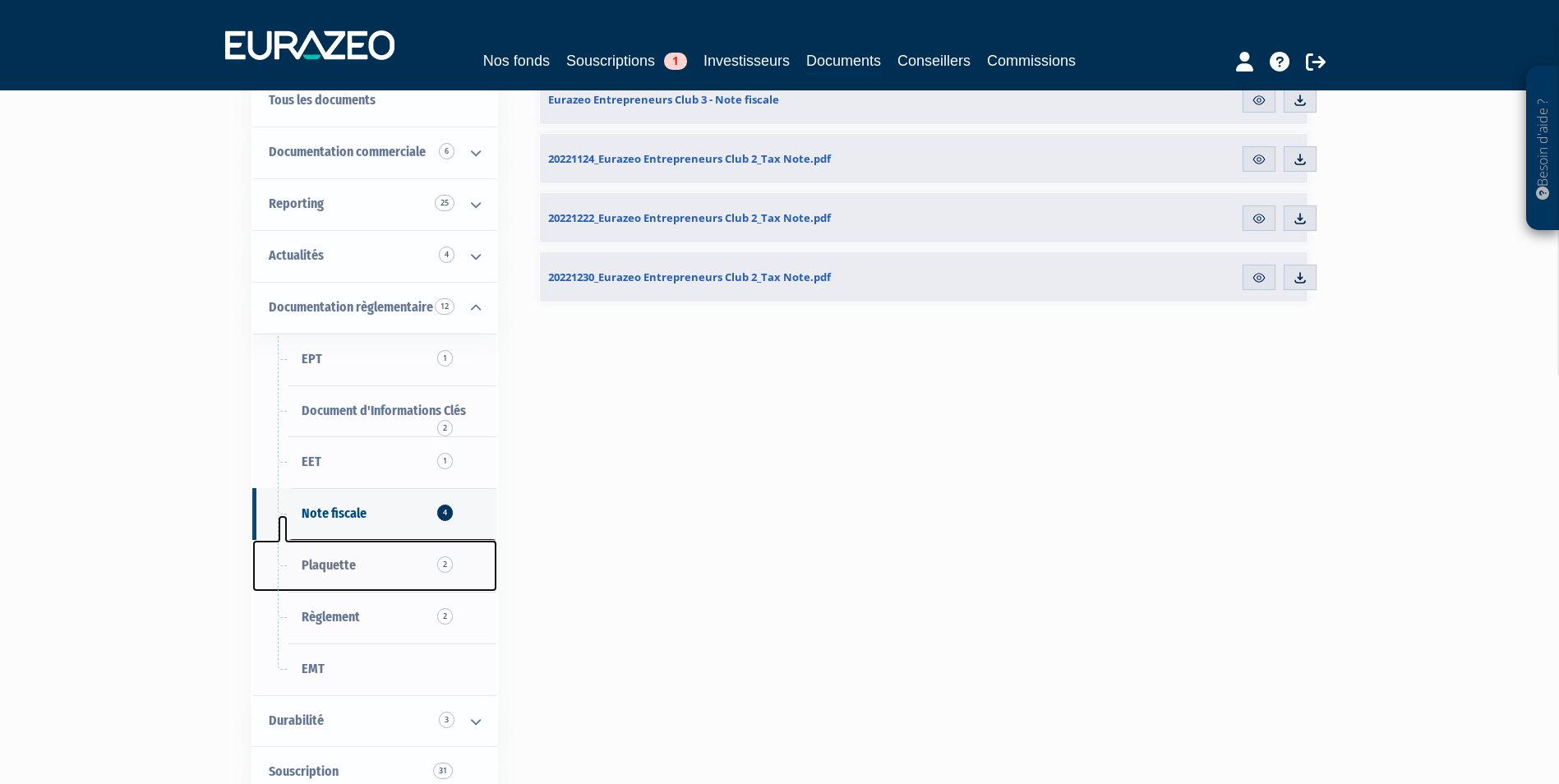
click at [371, 575] on link "Plaquette 2" at bounding box center [375, 565] width 245 height 52
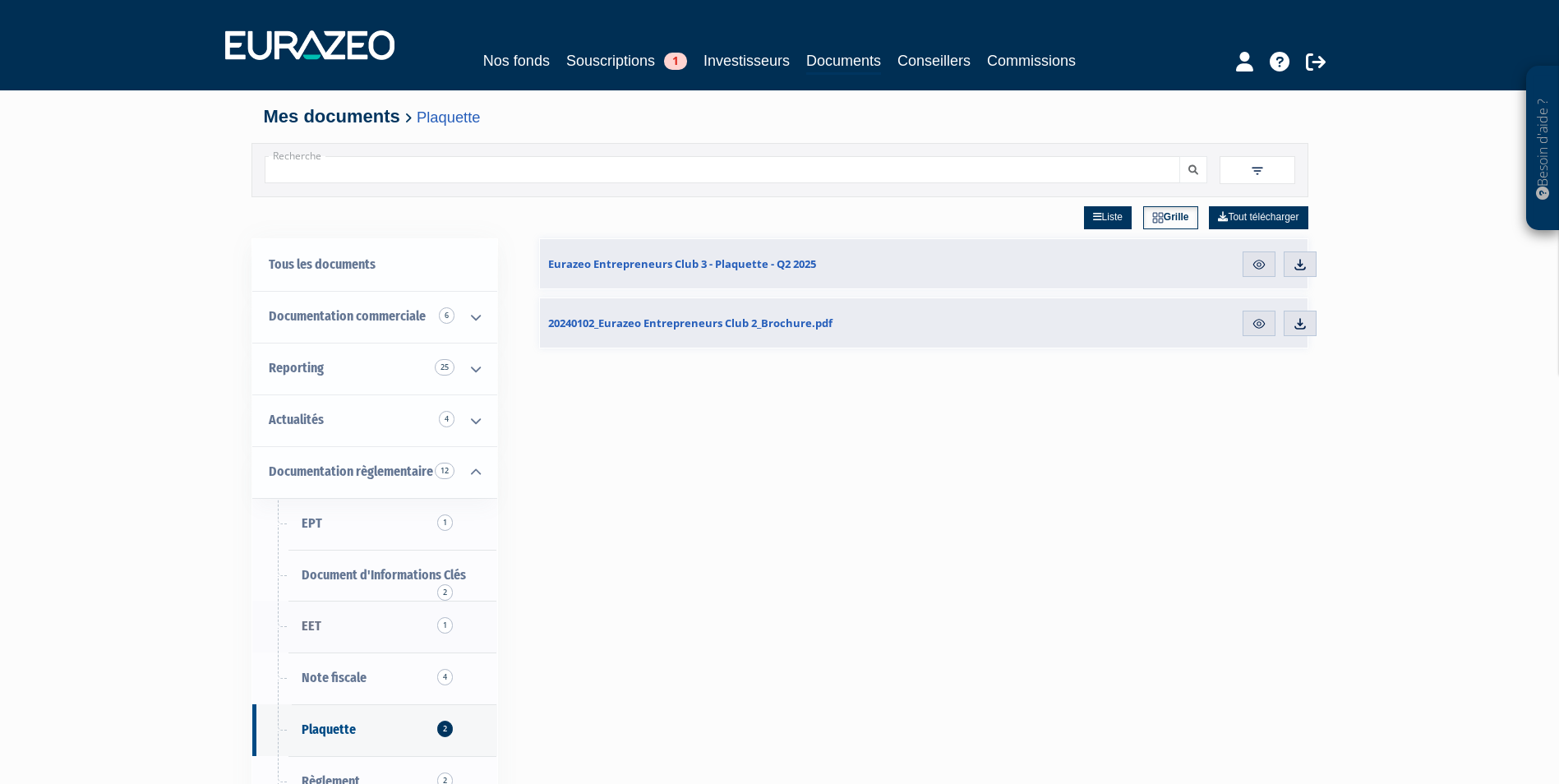
scroll to position [82, 0]
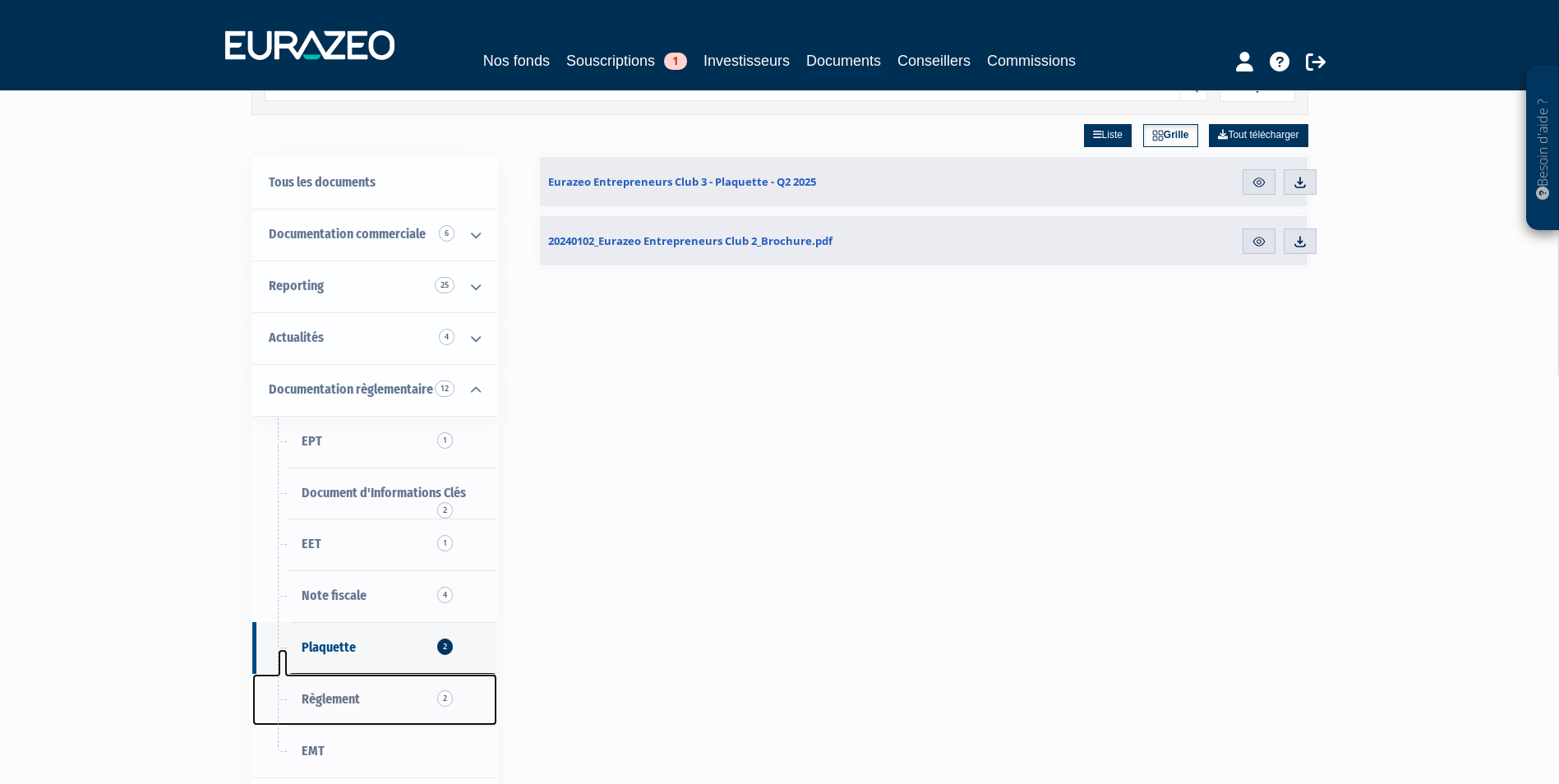
click at [374, 692] on link "Règlement 2" at bounding box center [375, 700] width 245 height 52
